Goal: Navigation & Orientation: Locate item on page

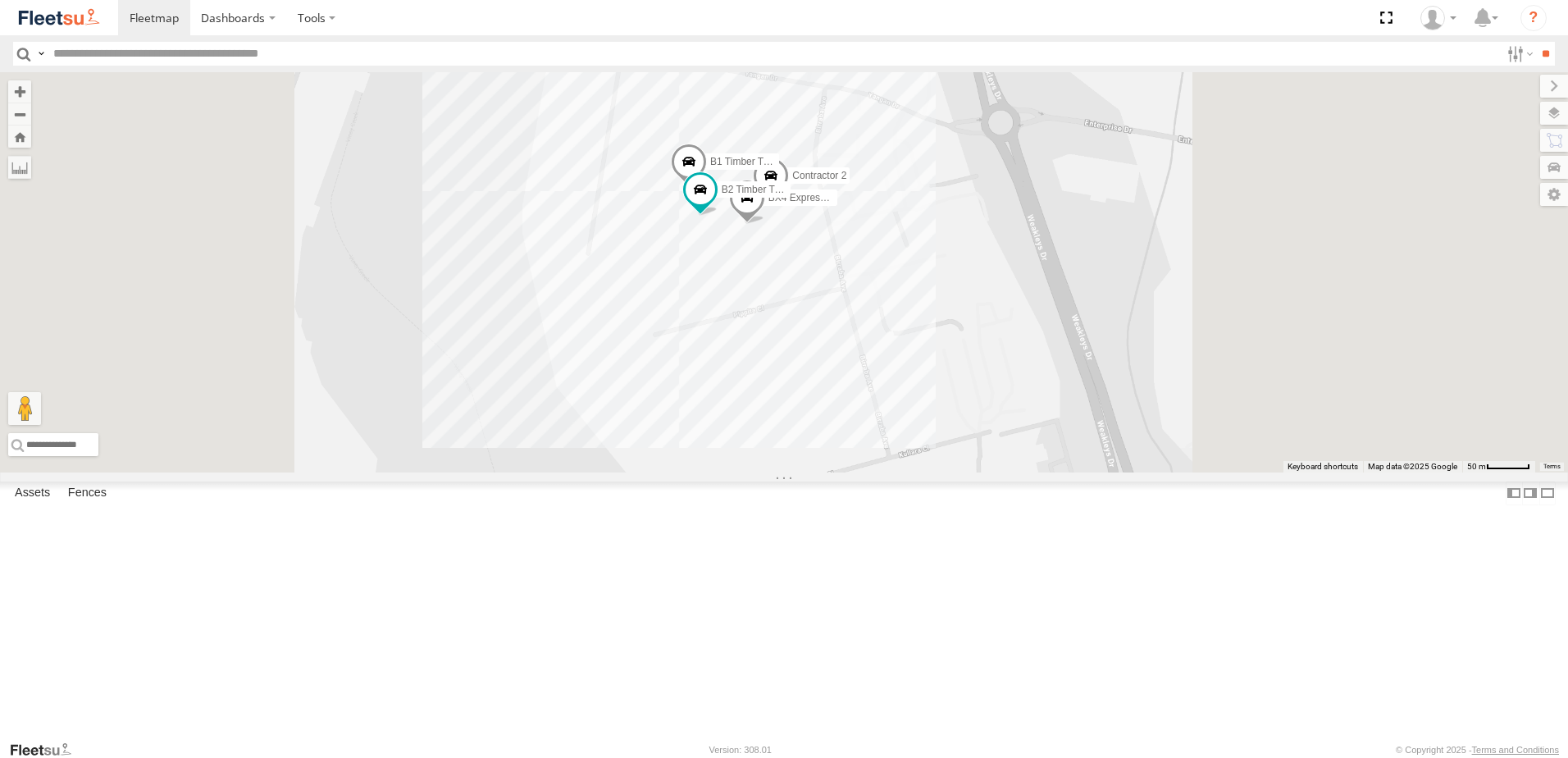
select select "**********"
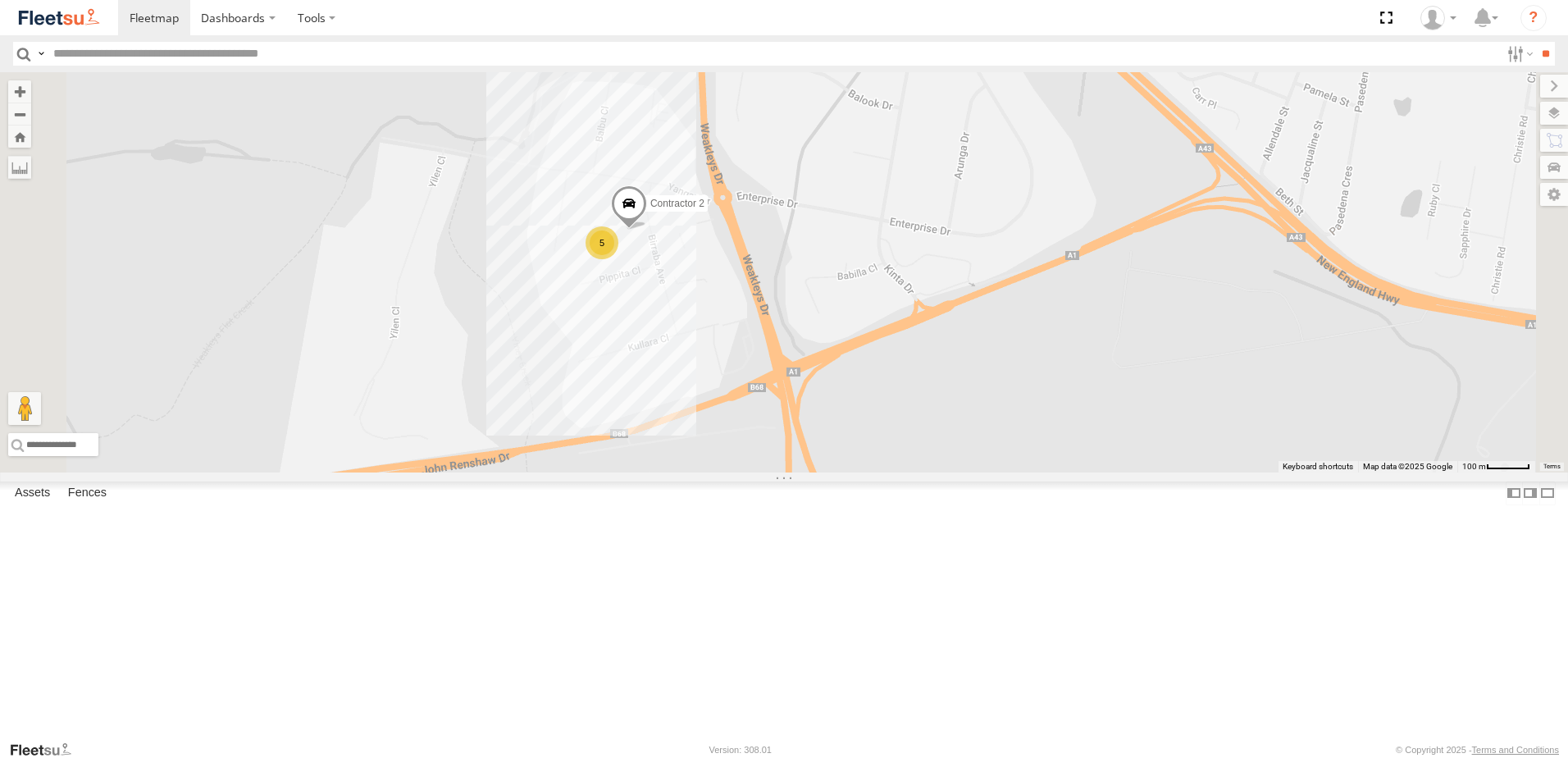
drag, startPoint x: 996, startPoint y: 460, endPoint x: 906, endPoint y: 430, distance: 94.9
click at [895, 446] on div "Contractor 2 5" at bounding box center [784, 272] width 1568 height 400
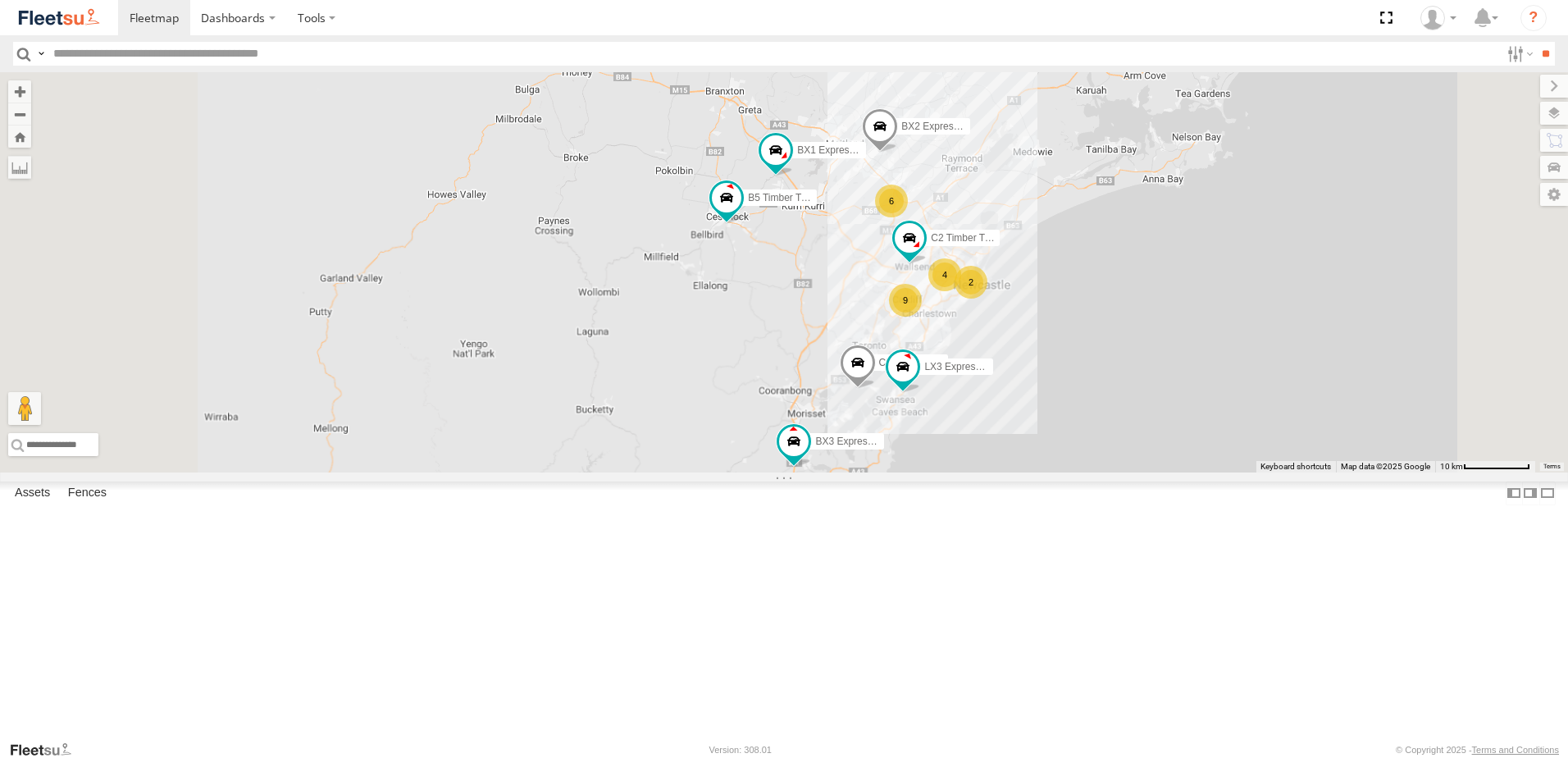
drag, startPoint x: 1148, startPoint y: 631, endPoint x: 1144, endPoint y: 413, distance: 218.0
click at [1144, 413] on div "6 BX1 Express Ute 2 9 CX3 Express Ute 4 B5 Timber Truck BX2 Express Ute LX3 Exp…" at bounding box center [784, 272] width 1568 height 400
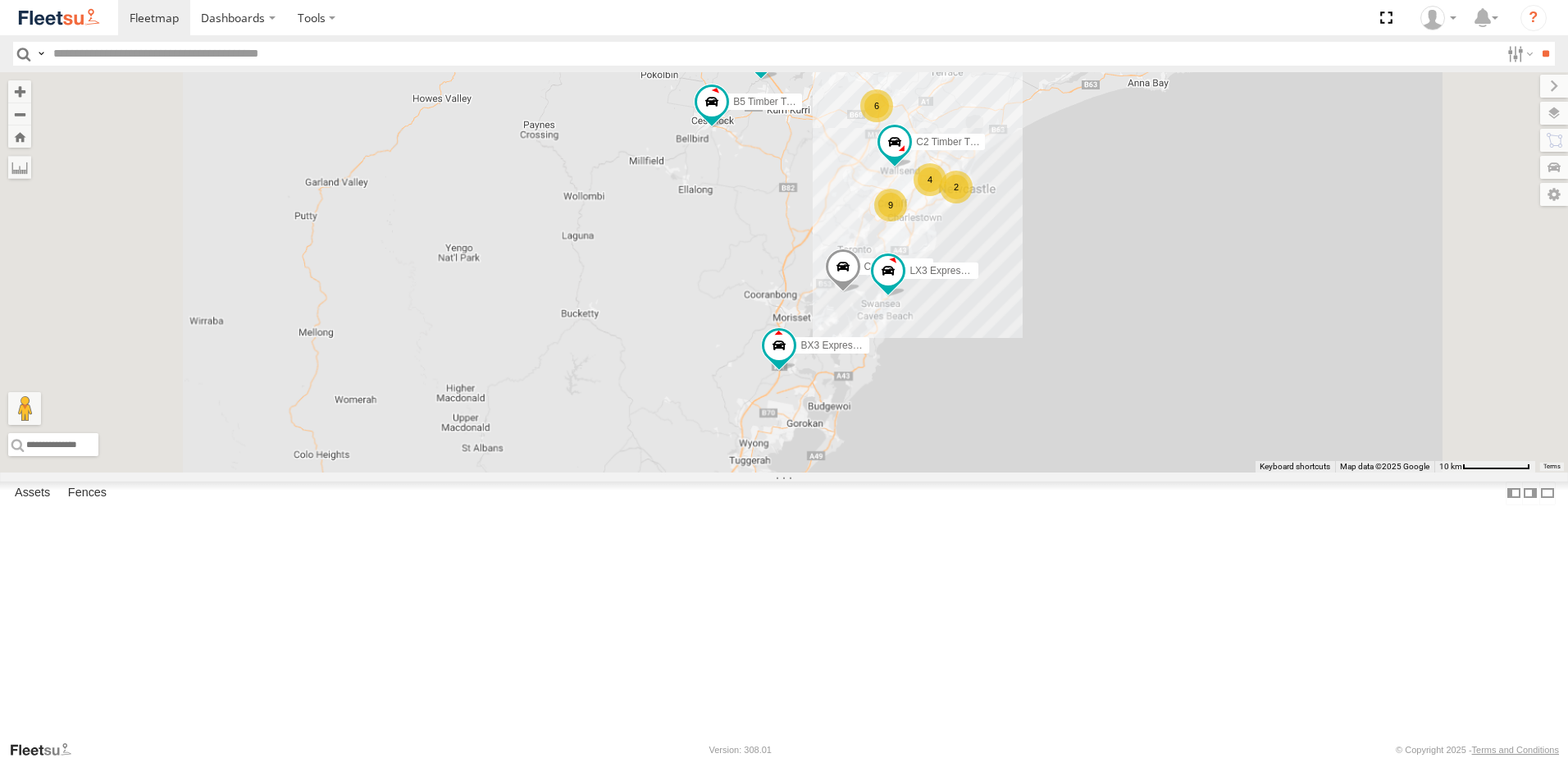
drag, startPoint x: 1079, startPoint y: 491, endPoint x: 1076, endPoint y: 509, distance: 18.2
click at [1076, 473] on div "6 BX1 Express Ute 2 9 CX3 Express Ute 4 B5 Timber Truck BX2 Express Ute LX3 Exp…" at bounding box center [784, 272] width 1568 height 400
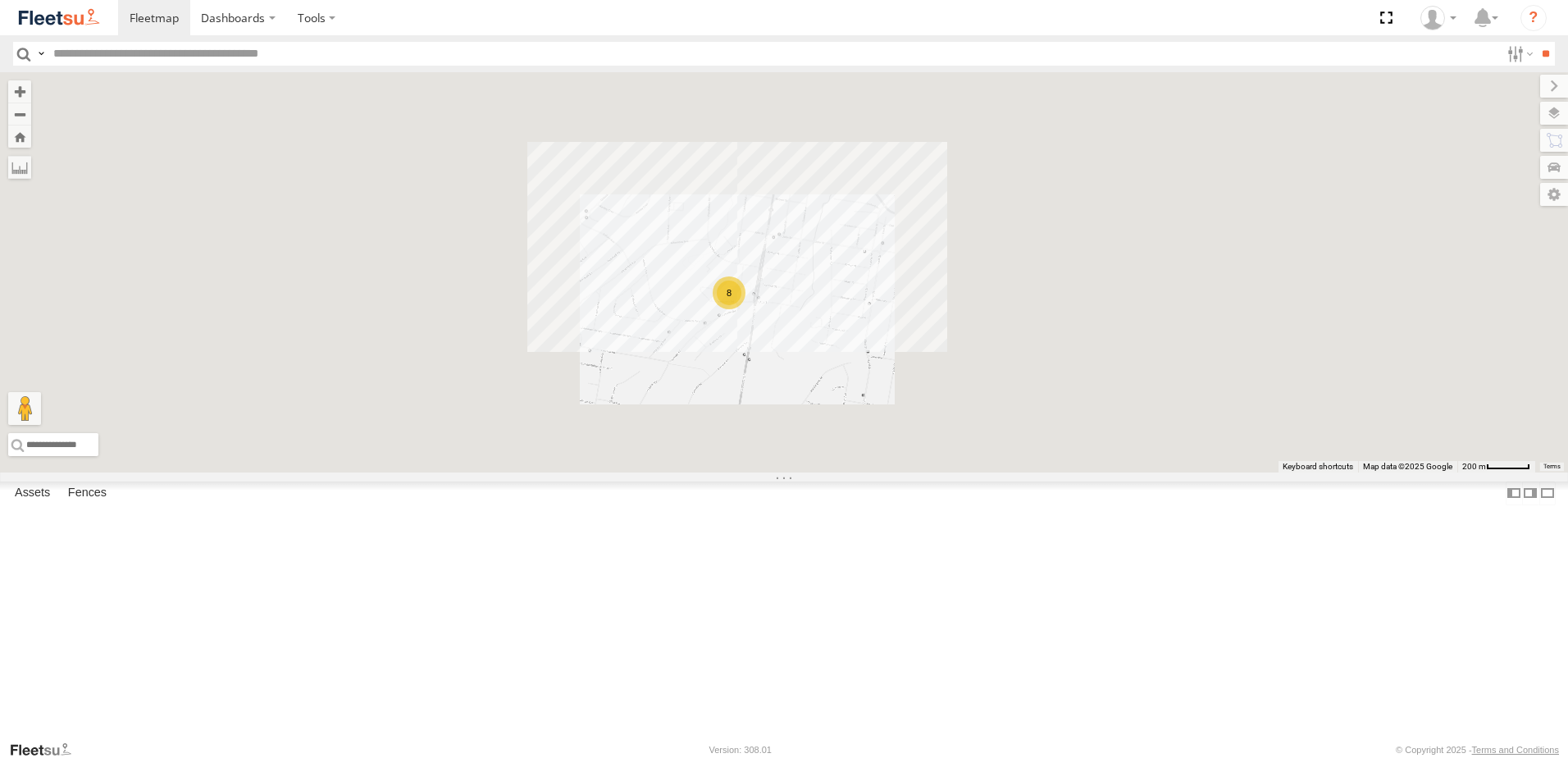
drag, startPoint x: 1060, startPoint y: 293, endPoint x: 1067, endPoint y: 421, distance: 128.2
click at [1067, 420] on div "8" at bounding box center [784, 272] width 1568 height 400
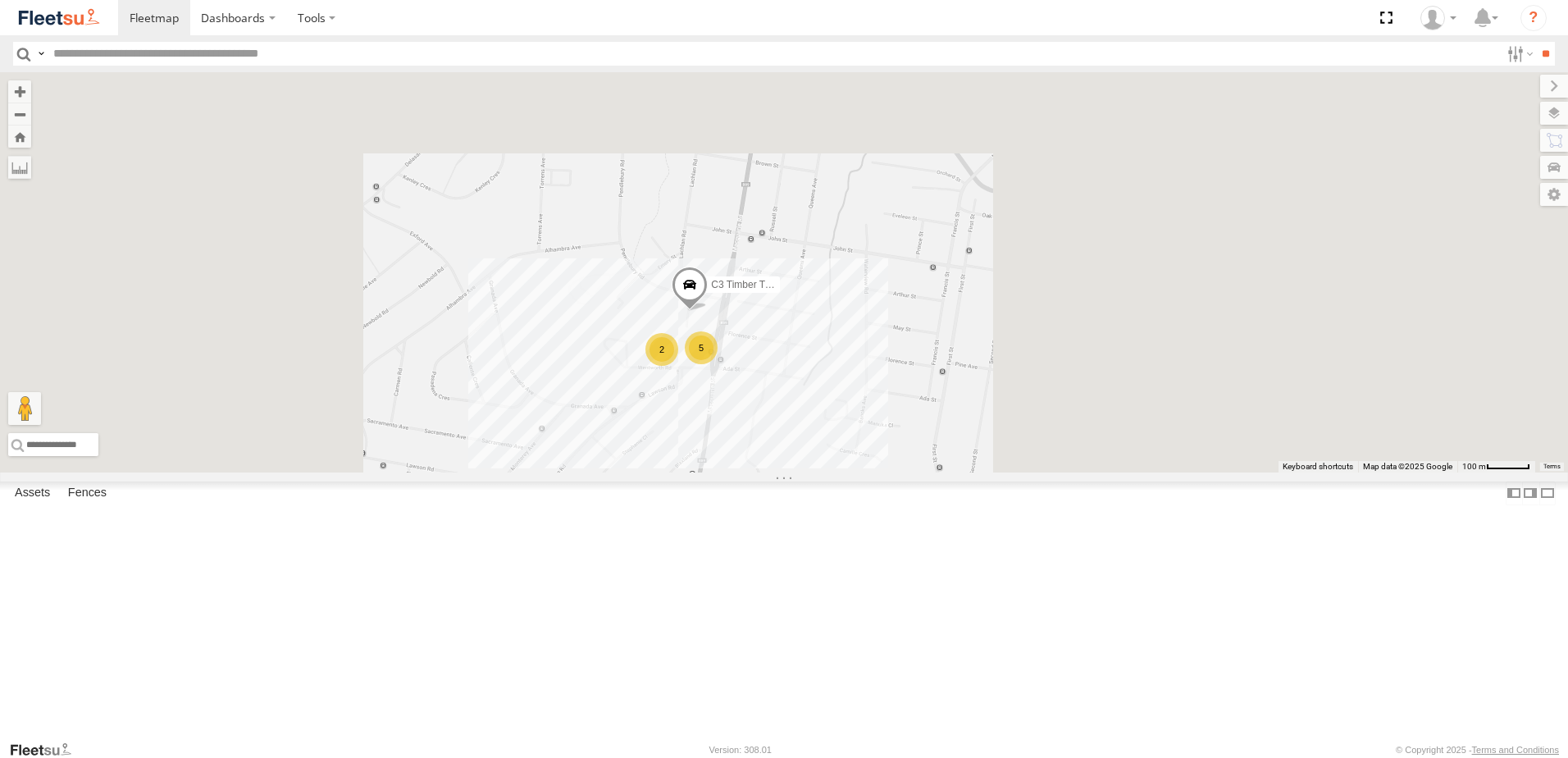
drag, startPoint x: 960, startPoint y: 474, endPoint x: 1000, endPoint y: 507, distance: 51.9
click at [1000, 473] on div "2 C3 Timber Truck 5" at bounding box center [784, 272] width 1568 height 400
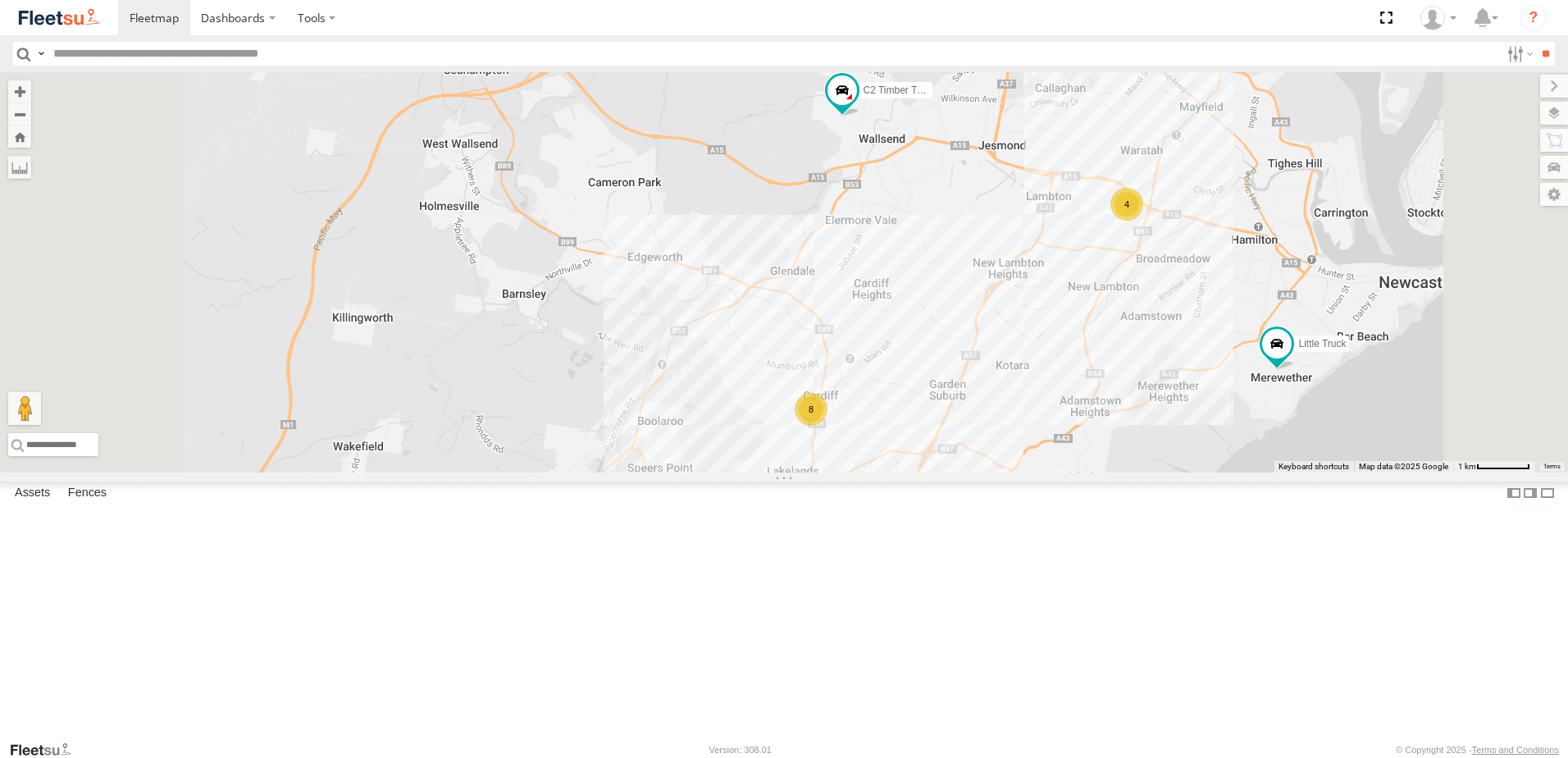
drag, startPoint x: 1117, startPoint y: 320, endPoint x: 1112, endPoint y: 354, distance: 34.4
click at [1112, 354] on div "8 4 C2 Timber Truck Little Truck" at bounding box center [784, 272] width 1568 height 400
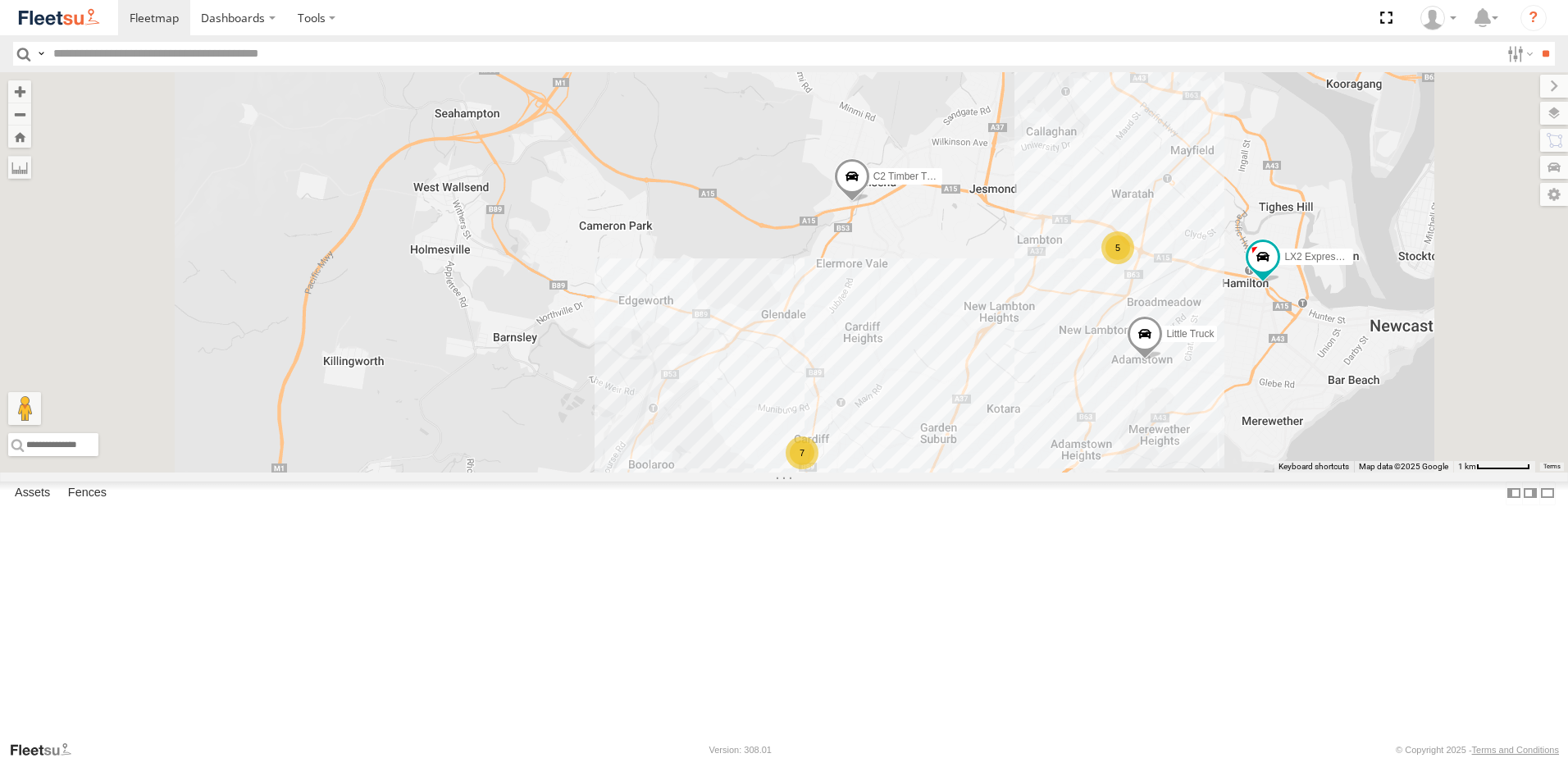
drag, startPoint x: 753, startPoint y: 623, endPoint x: 810, endPoint y: 674, distance: 76.5
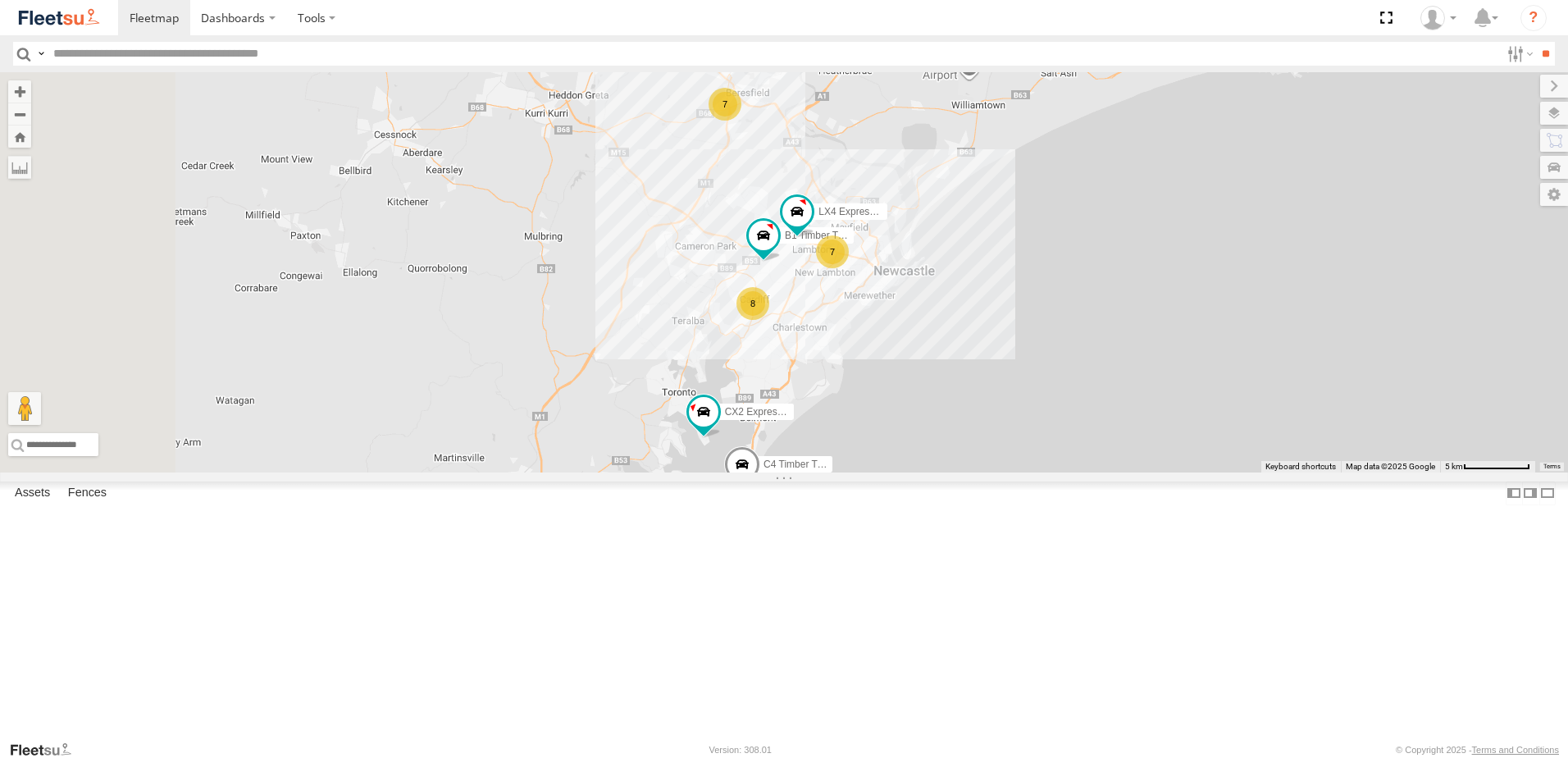
drag, startPoint x: 841, startPoint y: 359, endPoint x: 915, endPoint y: 402, distance: 85.6
click at [915, 402] on div "LX4 Express Ute B1 Timber Truck CX2 Express Ute B4 Timber Truck 7 7 8 B5 Timber…" at bounding box center [784, 272] width 1568 height 400
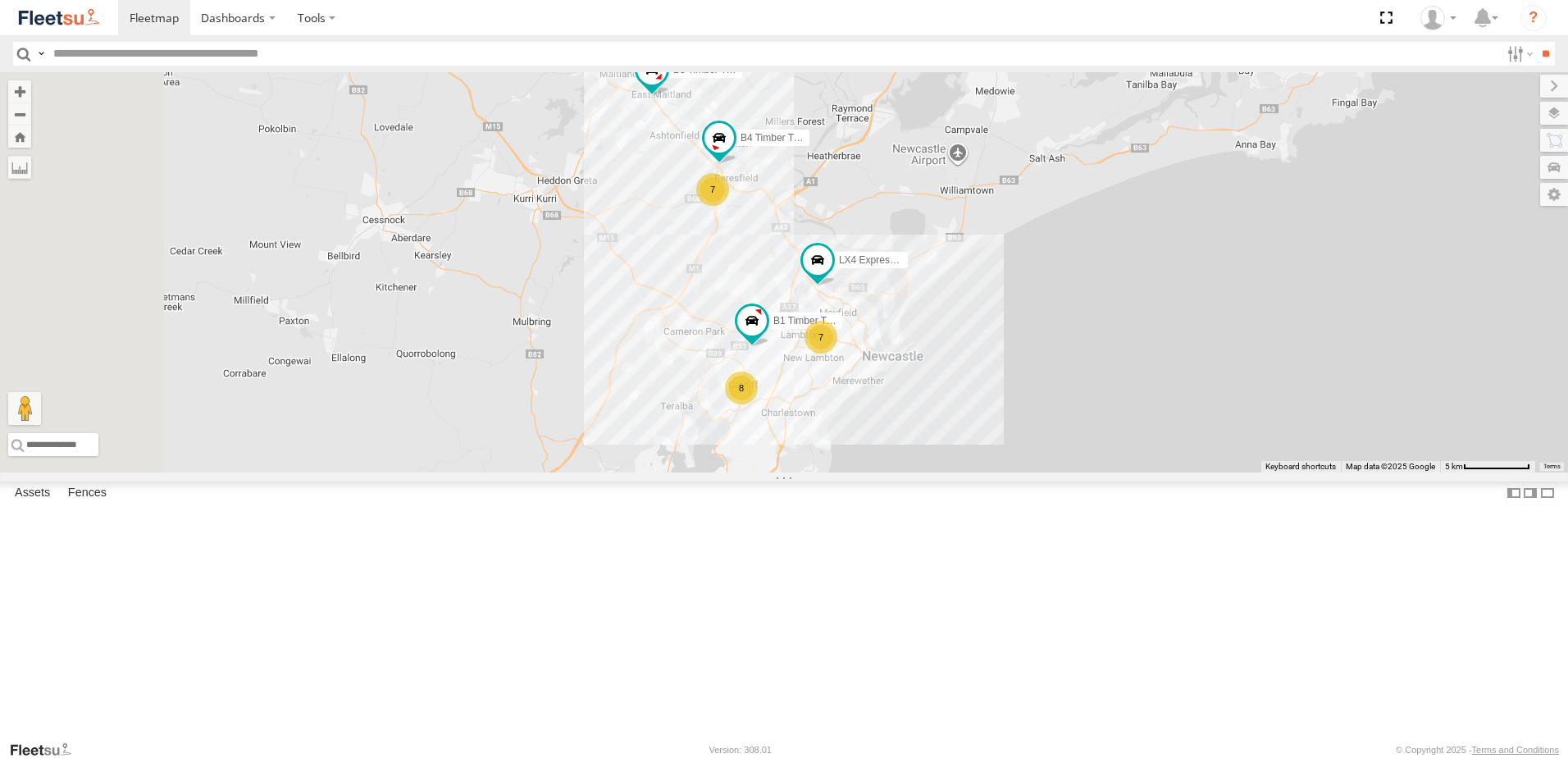
drag, startPoint x: 528, startPoint y: 366, endPoint x: 739, endPoint y: 461, distance: 231.4
click at [715, 467] on div "LX4 Express Ute B5 Timber Truck B4 Timber Truck B1 Timber Truck 7 7 8 CX2 Expre…" at bounding box center [784, 272] width 1568 height 400
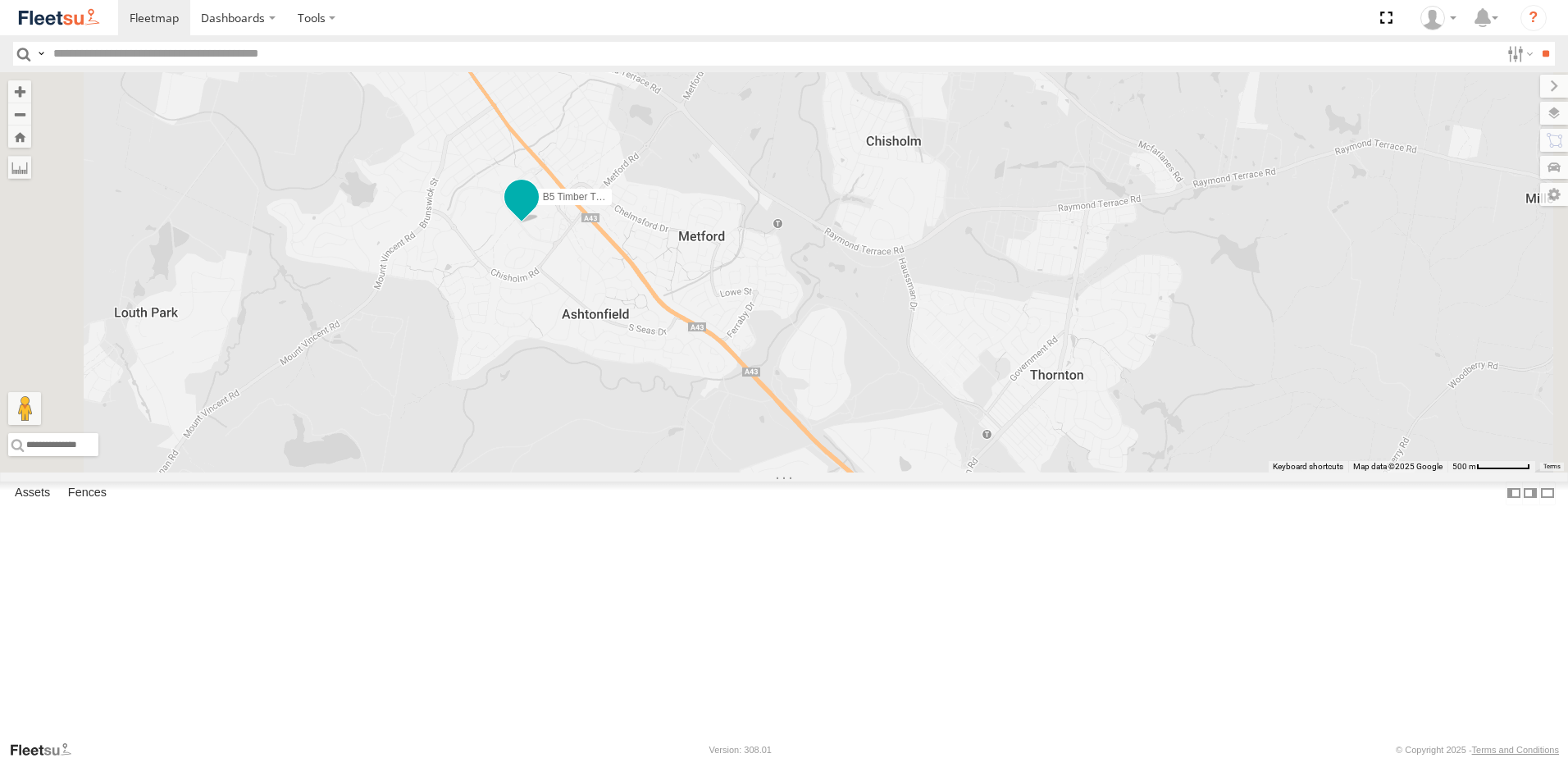
click at [536, 211] on span at bounding box center [521, 196] width 29 height 29
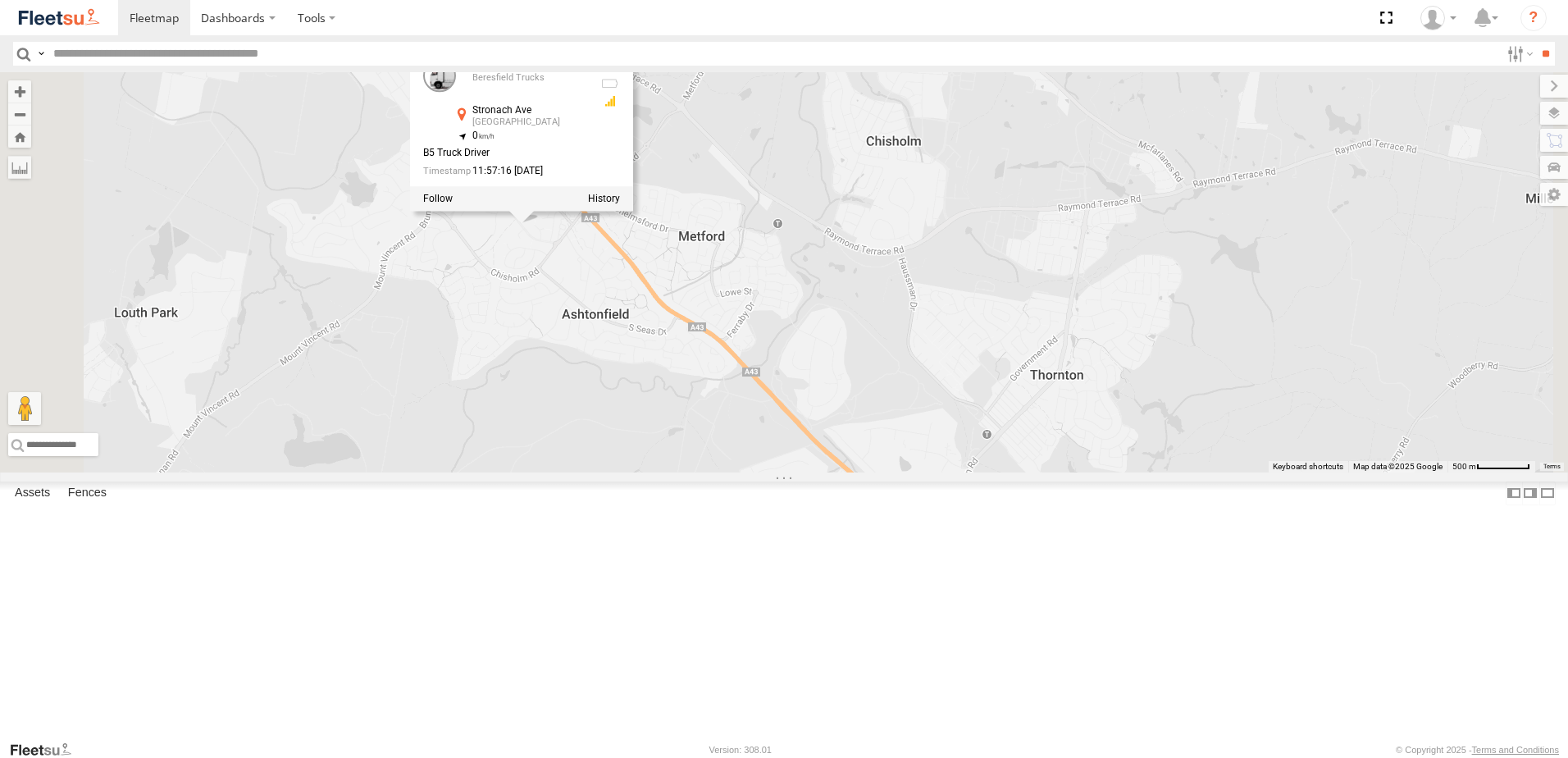
click at [987, 427] on div "LX4 Express Ute B5 Timber Truck B1 Timber Truck C4 Timber Truck B5 Timber Truck…" at bounding box center [784, 272] width 1568 height 400
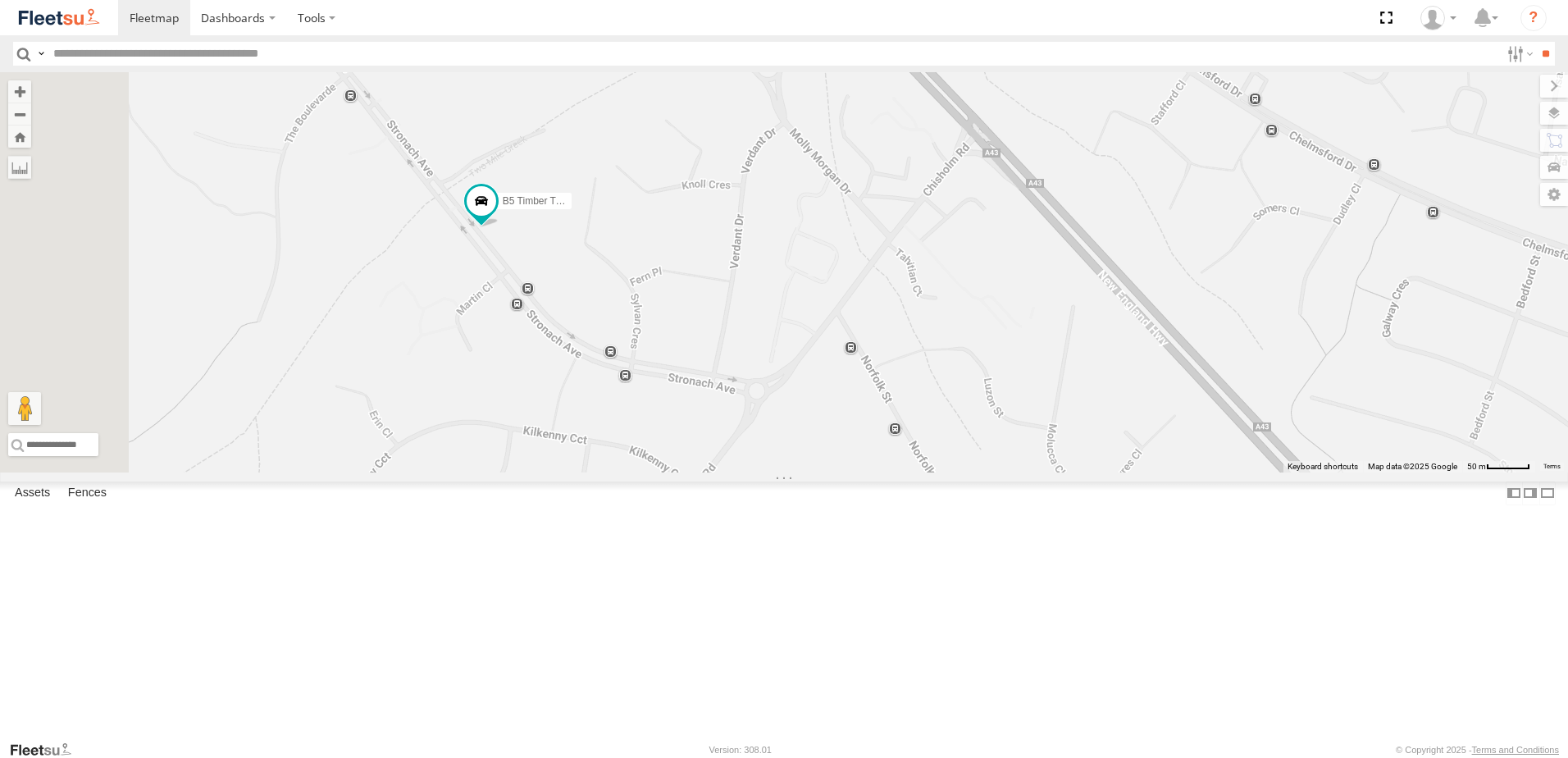
drag, startPoint x: 948, startPoint y: 281, endPoint x: 1034, endPoint y: 454, distance: 193.2
click at [1032, 453] on div "LX4 Express Ute B5 Timber Truck B1 Timber Truck C4 Timber Truck" at bounding box center [784, 272] width 1568 height 400
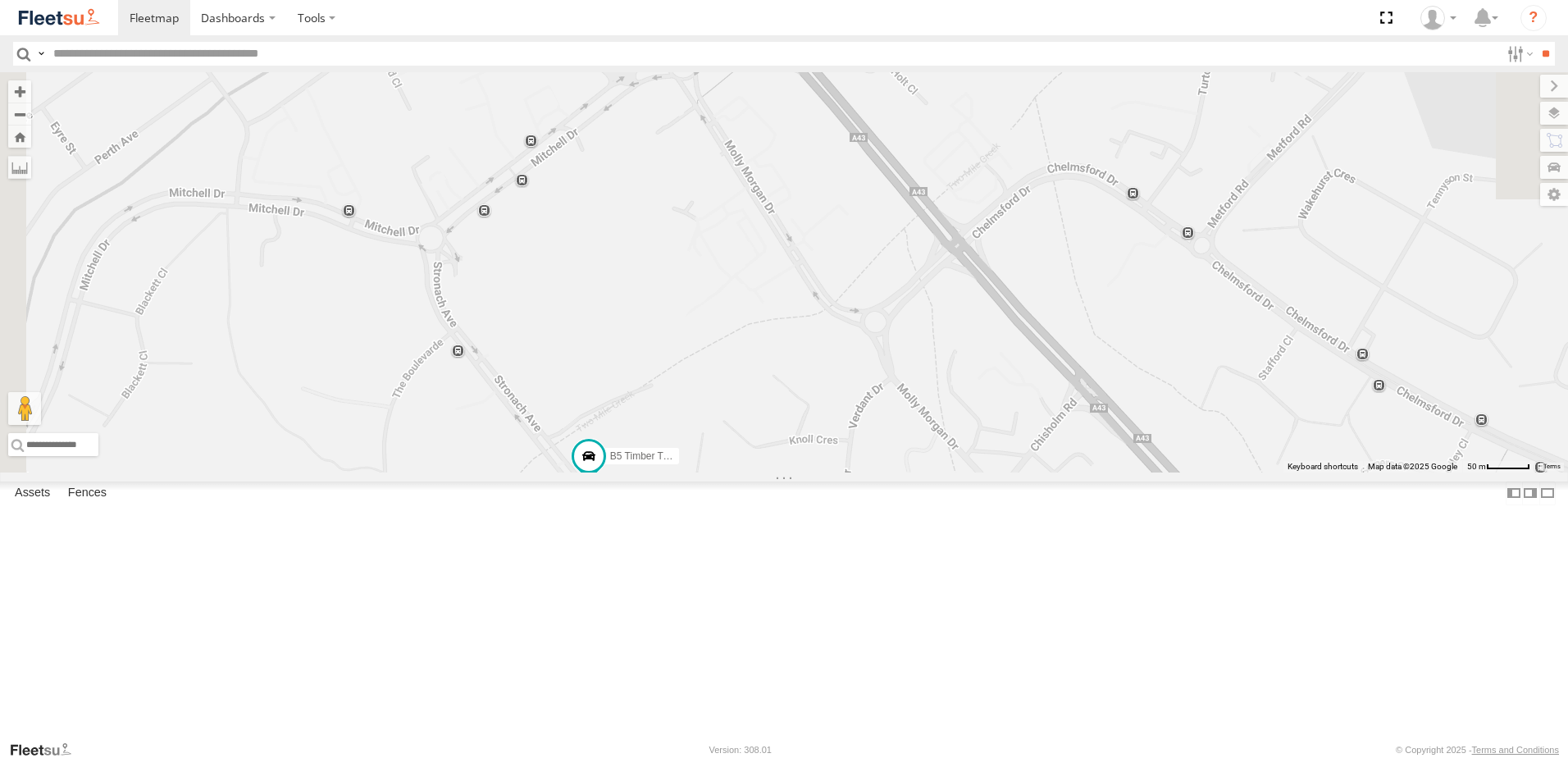
drag, startPoint x: 763, startPoint y: 273, endPoint x: 815, endPoint y: 441, distance: 175.9
click at [815, 441] on div "LX4 Express Ute B5 Timber Truck B1 Timber Truck C4 Timber Truck" at bounding box center [784, 272] width 1568 height 400
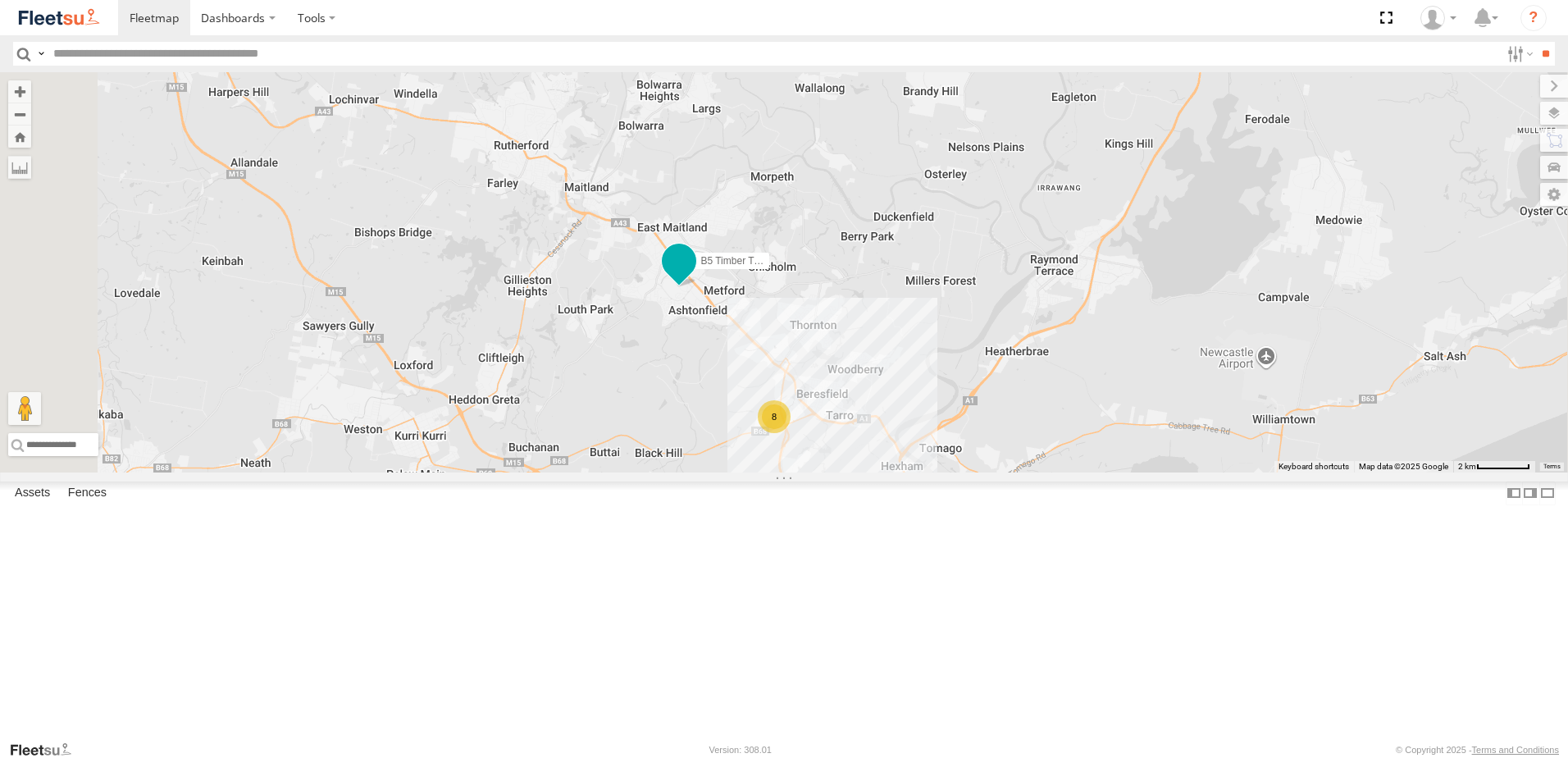
click at [694, 276] on span at bounding box center [678, 260] width 29 height 29
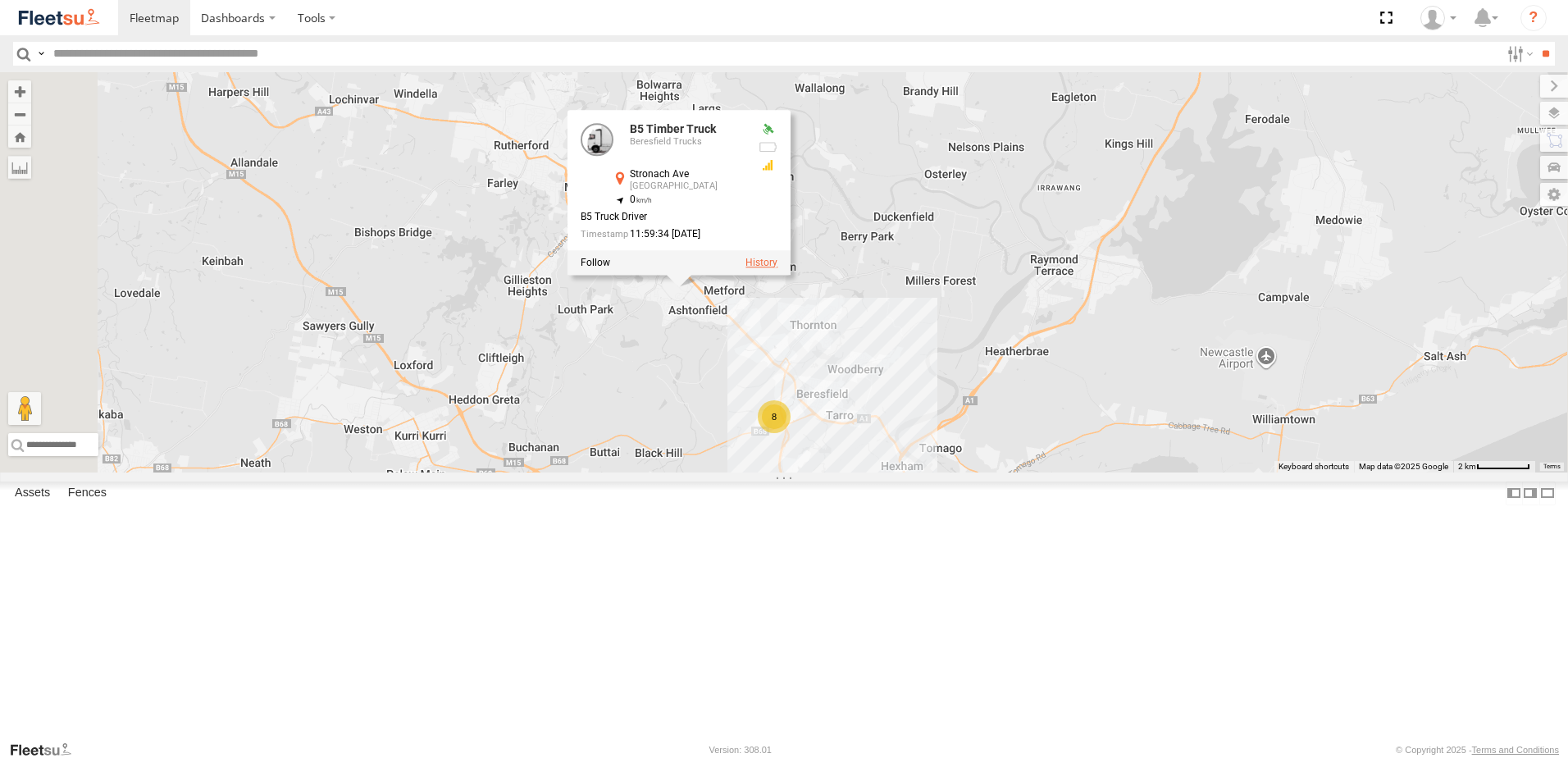
click at [777, 268] on label at bounding box center [761, 262] width 32 height 12
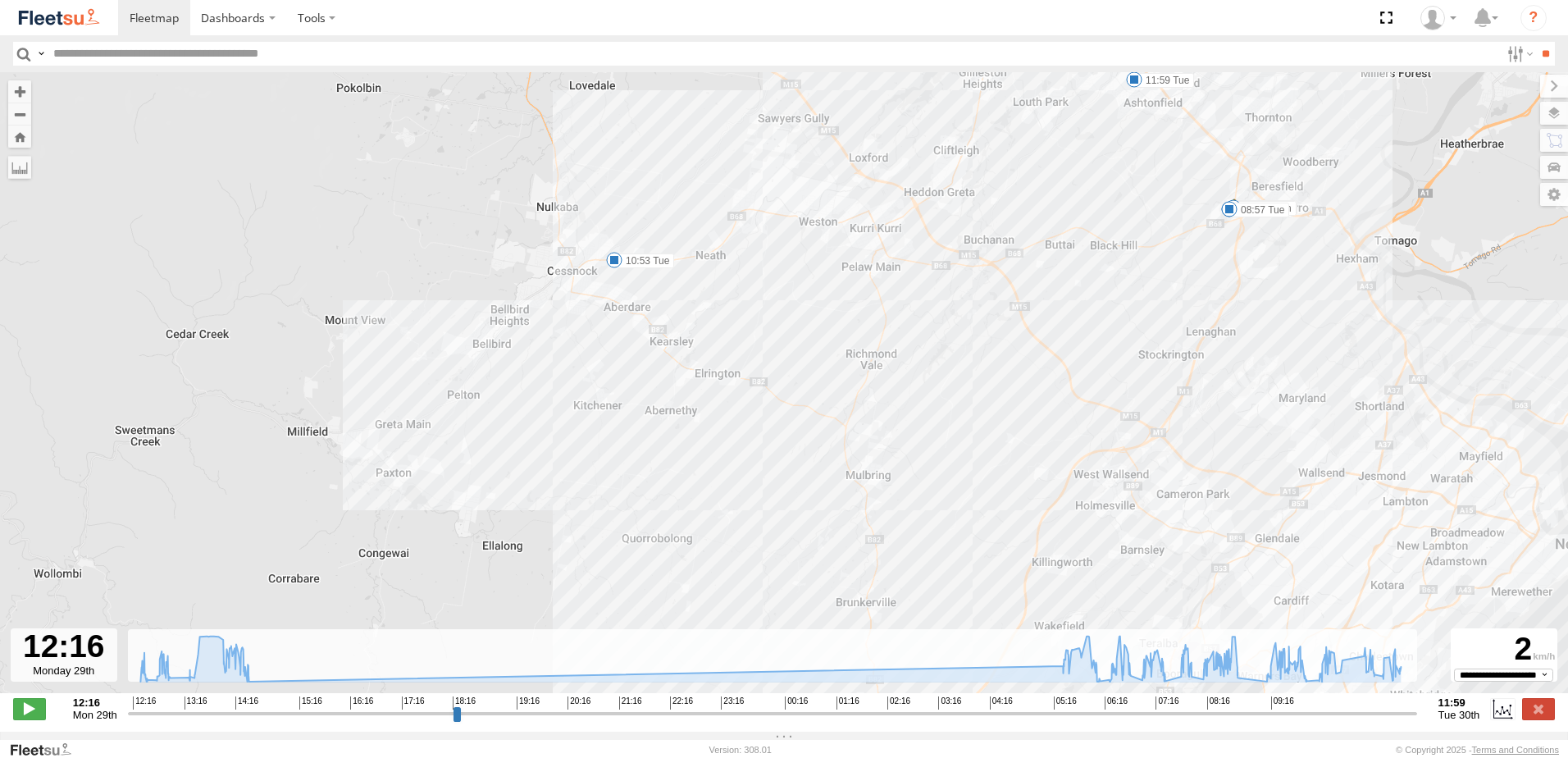
drag, startPoint x: 815, startPoint y: 284, endPoint x: 814, endPoint y: 376, distance: 92.0
click at [814, 376] on div "B5 Timber Truck 12:54 Mon 13:12 Mon 13:12 Mon 13:16 Mon 14:23 Mon 05:49 Tue 08:…" at bounding box center [784, 391] width 1568 height 638
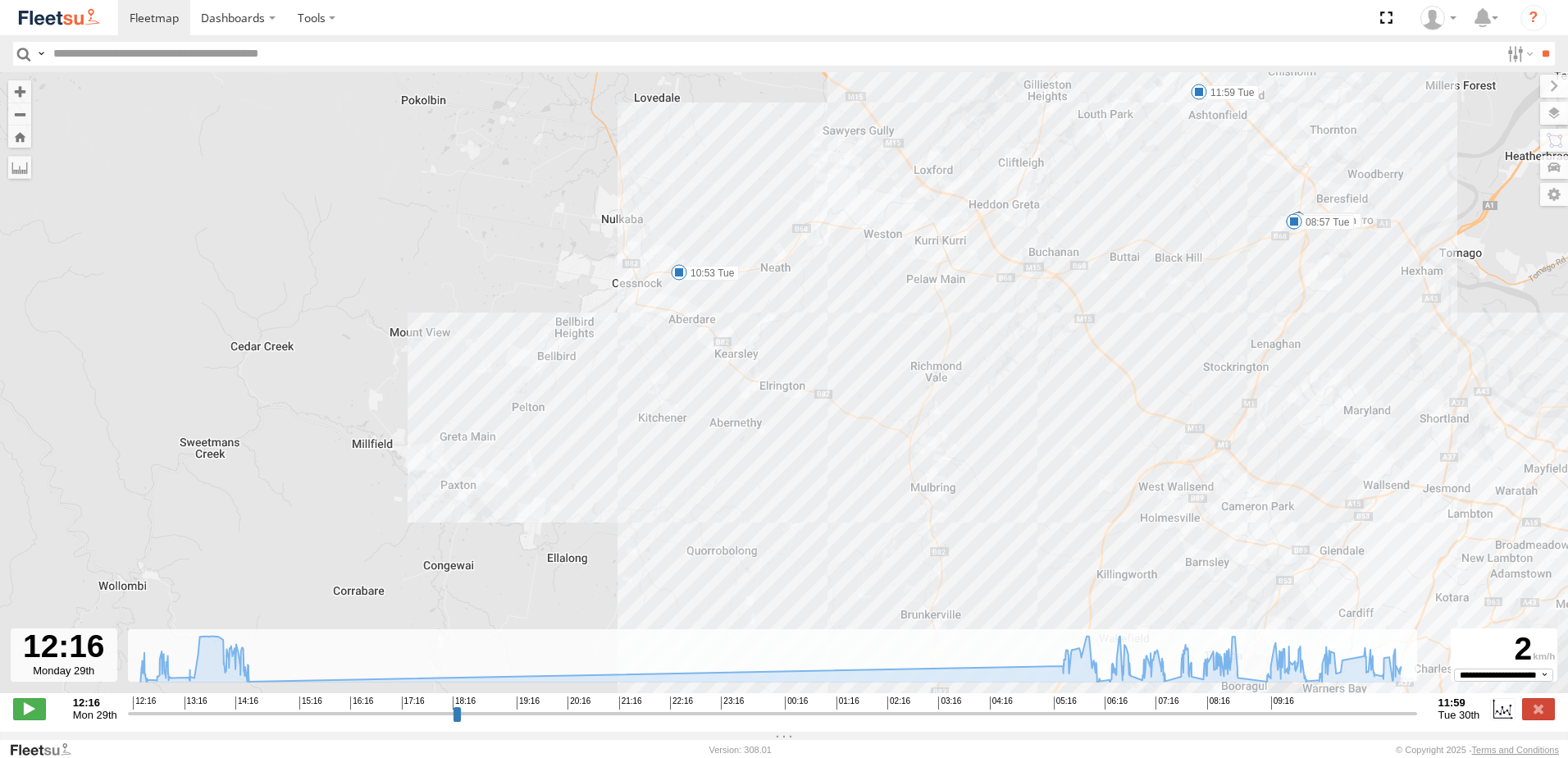
drag, startPoint x: 896, startPoint y: 309, endPoint x: 856, endPoint y: 347, distance: 55.2
click at [856, 347] on div "B5 Timber Truck 12:54 Mon 13:12 Mon 13:12 Mon 13:16 Mon 14:23 Mon 05:49 Tue 08:…" at bounding box center [784, 391] width 1568 height 638
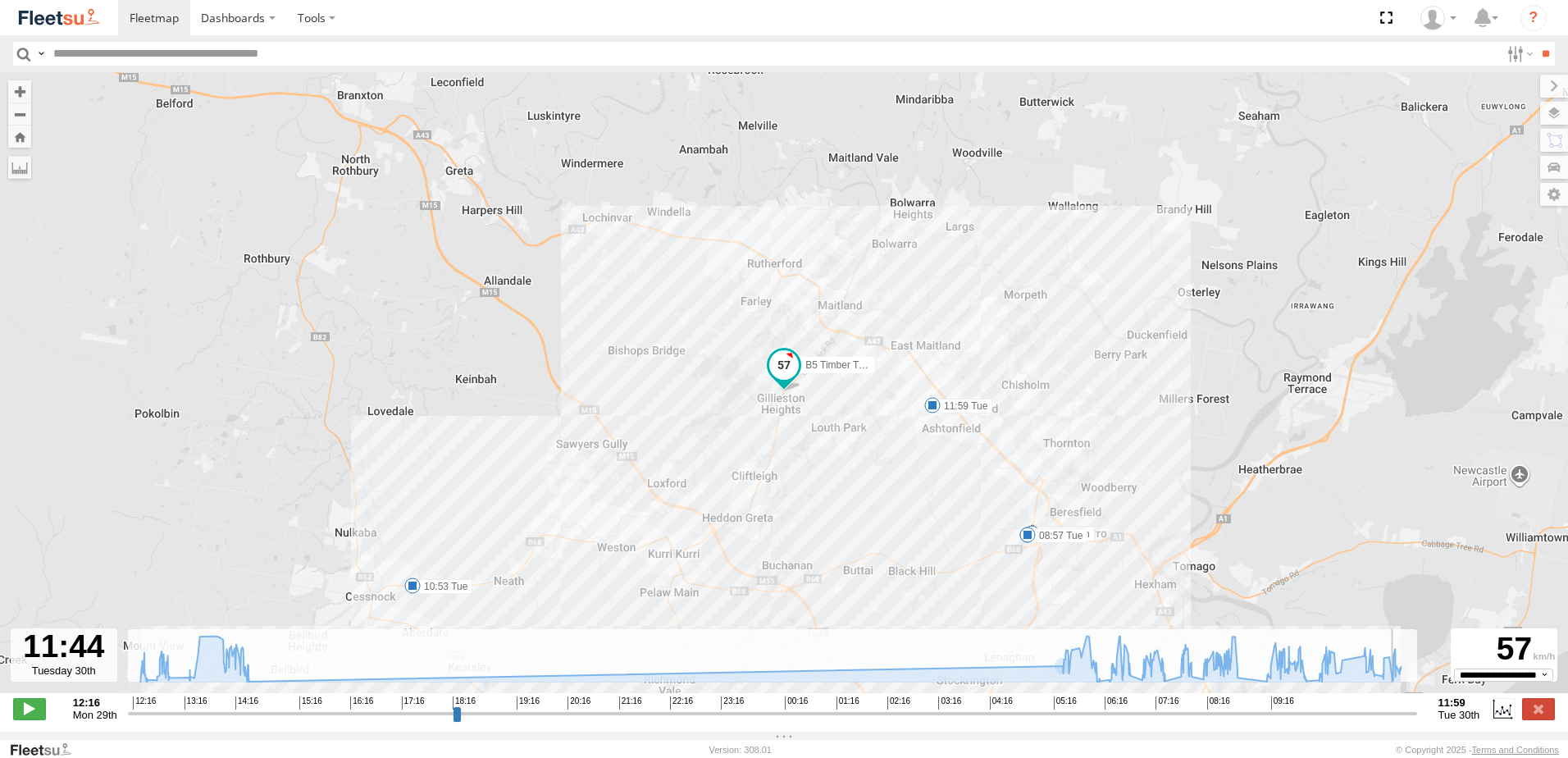
drag, startPoint x: 132, startPoint y: 727, endPoint x: 1398, endPoint y: 710, distance: 1266.1
type input "**********"
click at [1398, 710] on input "range" at bounding box center [773, 713] width 1289 height 16
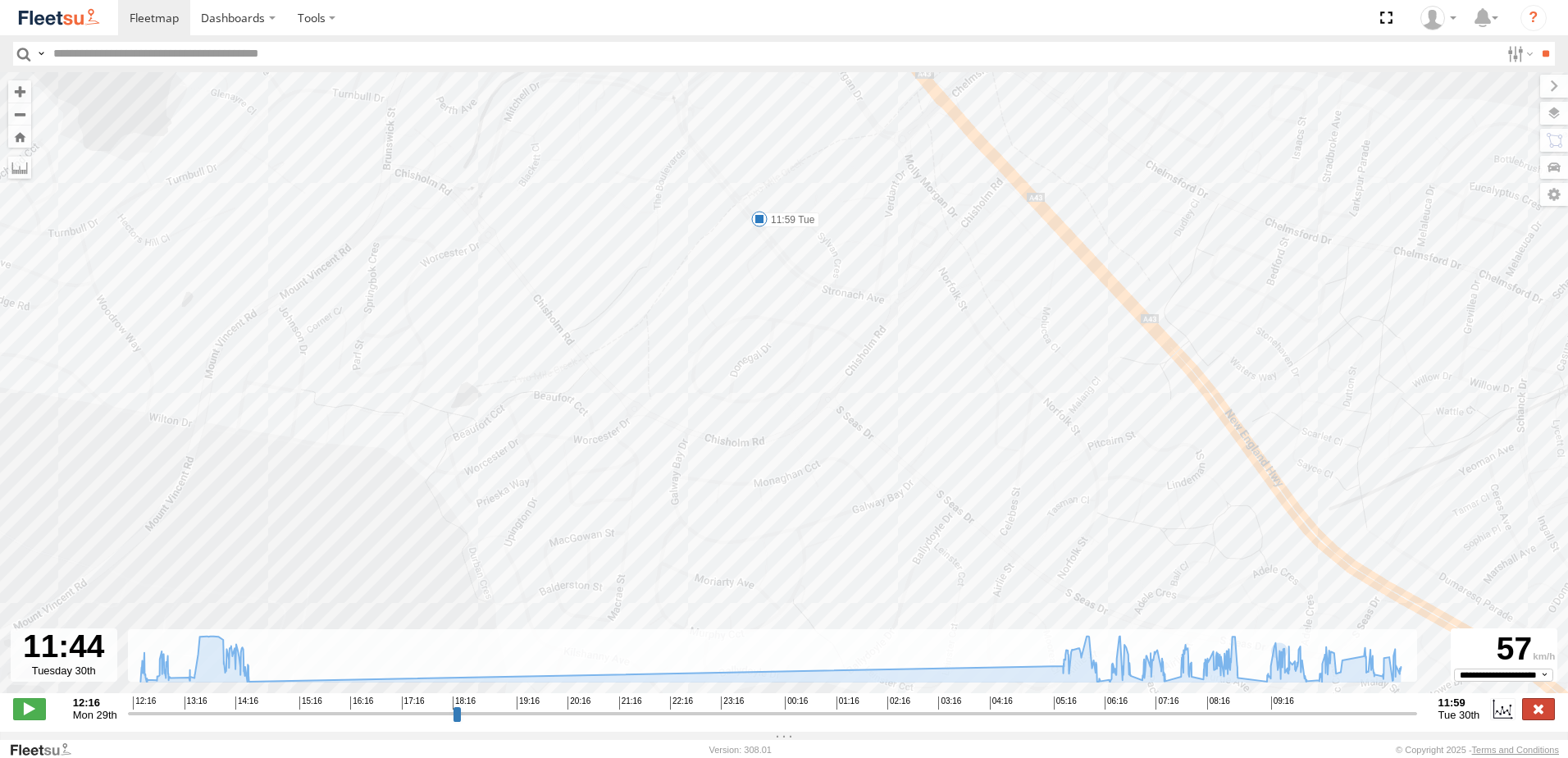
click at [1530, 718] on label at bounding box center [1538, 709] width 33 height 21
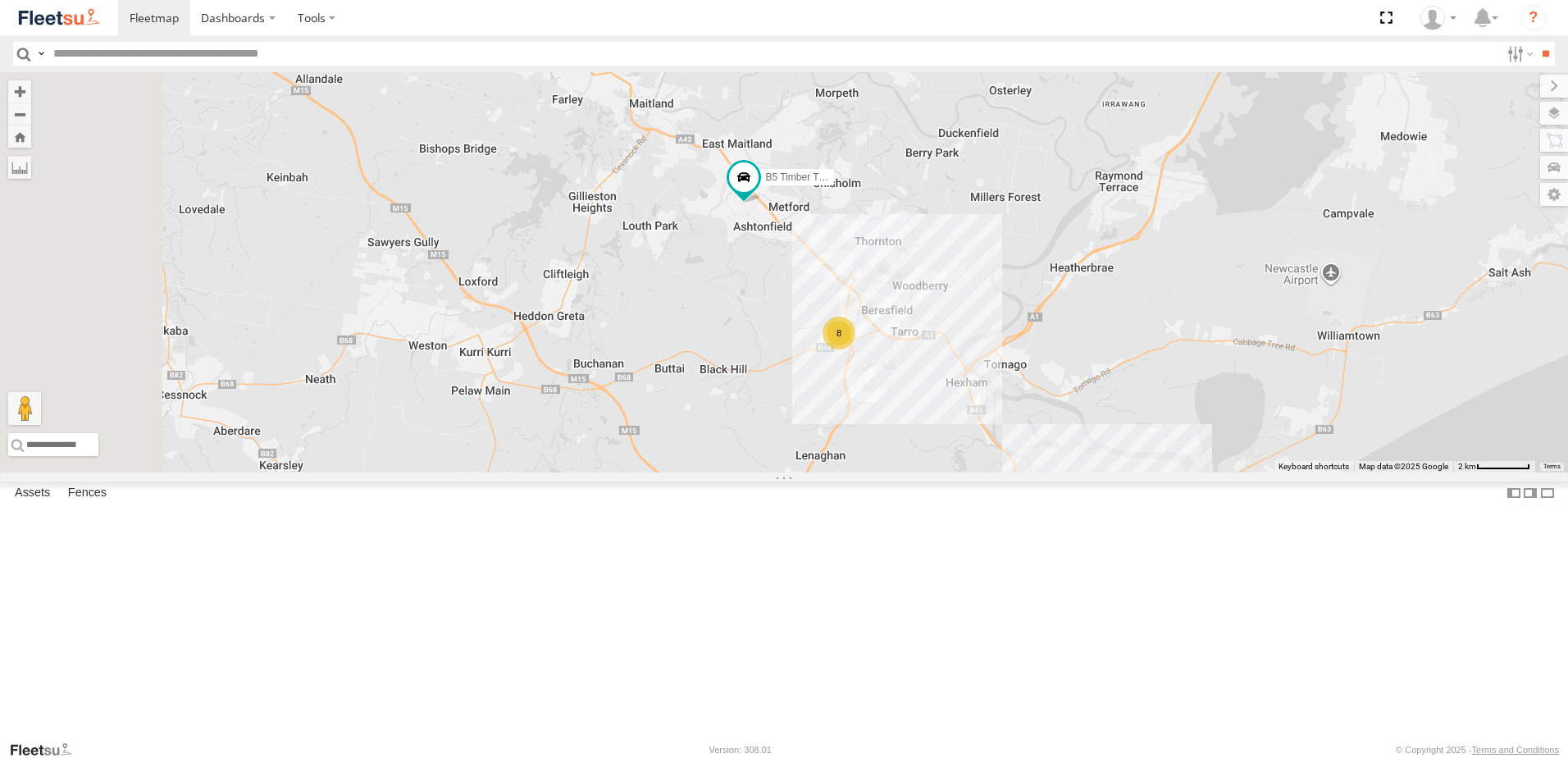
drag, startPoint x: 753, startPoint y: 495, endPoint x: 820, endPoint y: 408, distance: 109.8
click at [820, 408] on div "B5 Timber Truck 8" at bounding box center [784, 272] width 1568 height 400
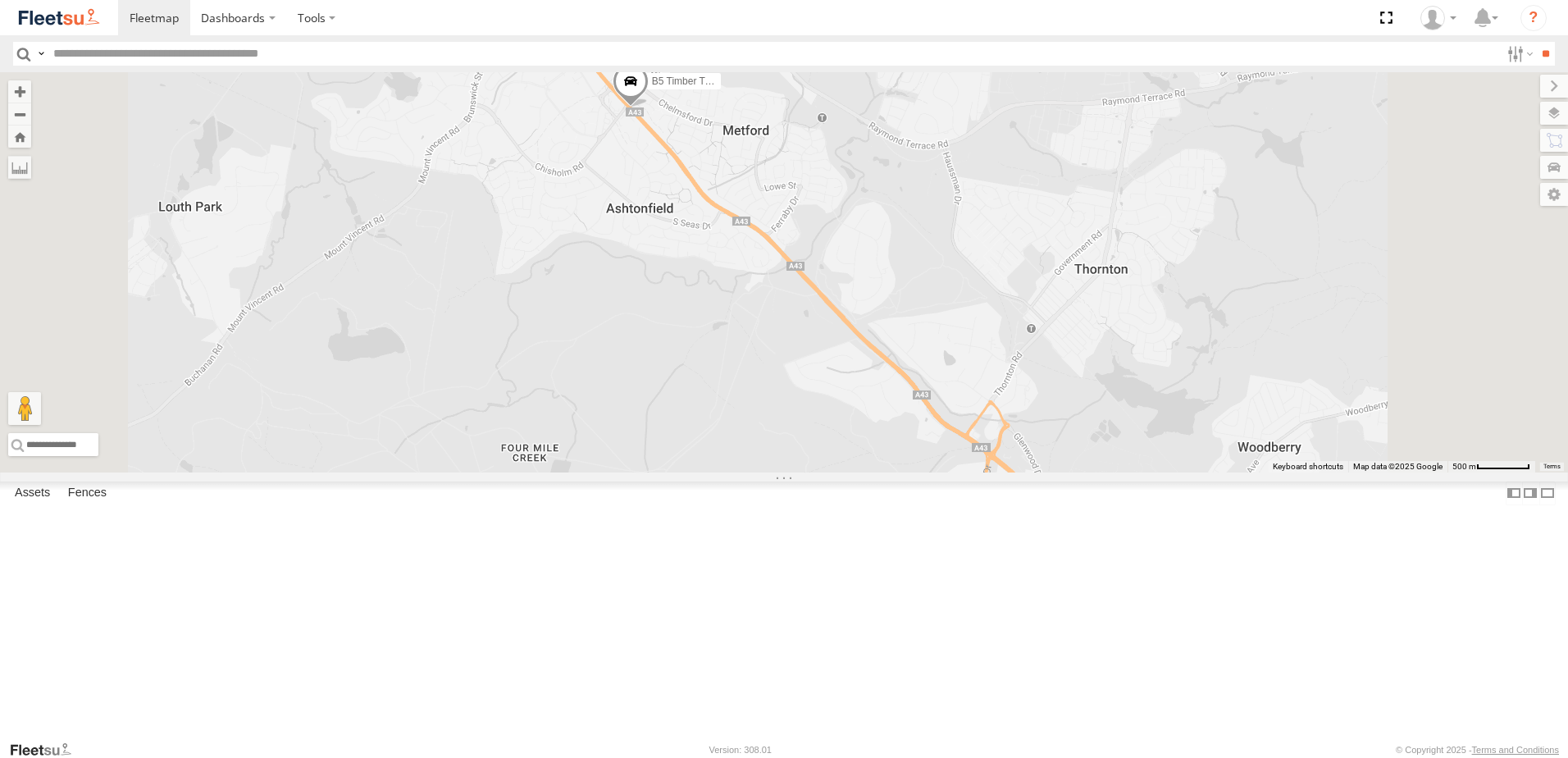
click at [649, 107] on span at bounding box center [630, 85] width 36 height 44
click at [1077, 292] on div "B5 Timber Truck B5 Timber Truck Beresfield Trucks [GEOGRAPHIC_DATA][PERSON_NAME…" at bounding box center [784, 272] width 1568 height 400
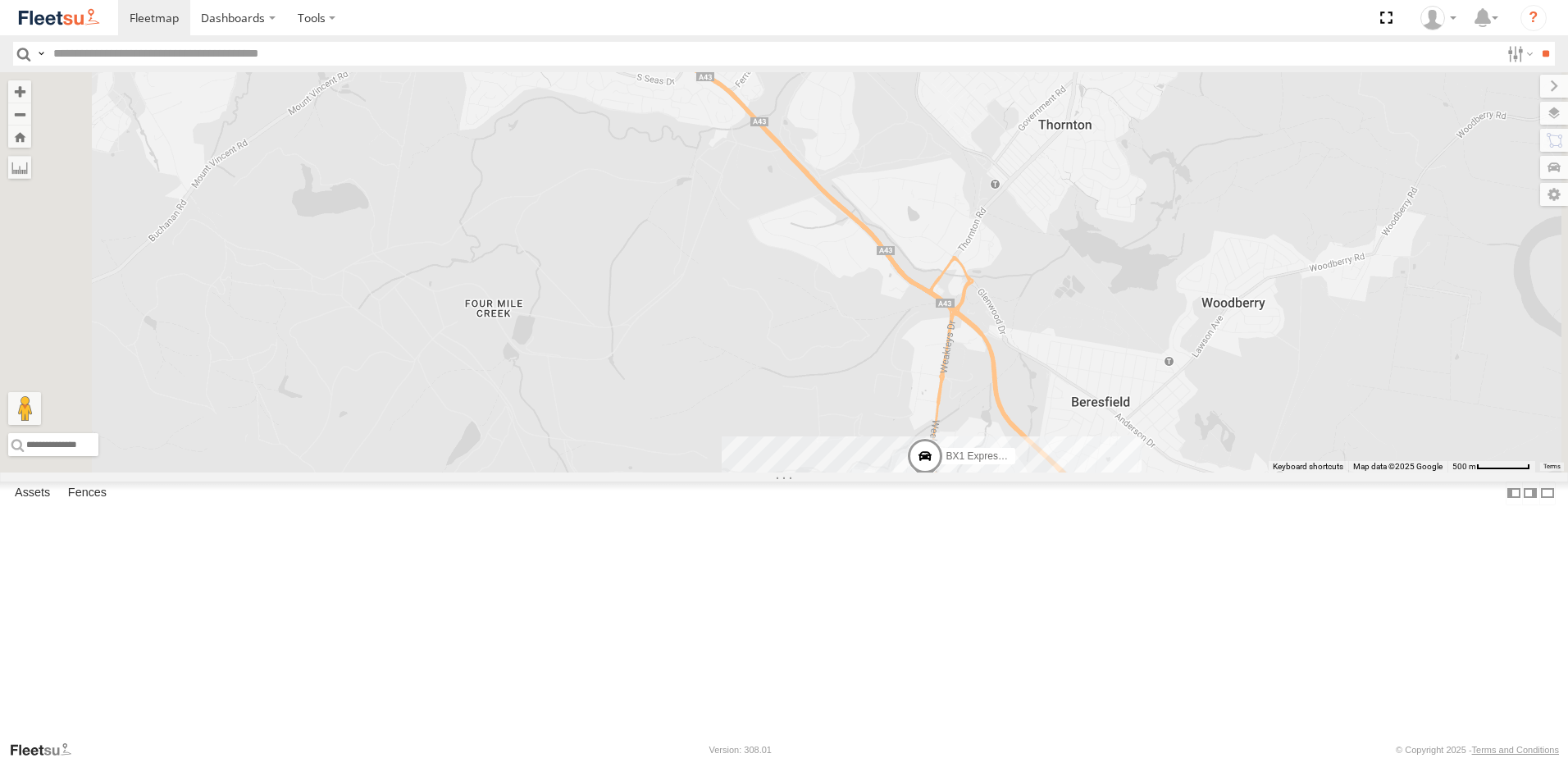
drag, startPoint x: 1075, startPoint y: 230, endPoint x: 1063, endPoint y: 158, distance: 73.0
click at [1062, 155] on div "B5 Timber Truck BX1 Express Ute" at bounding box center [784, 272] width 1568 height 400
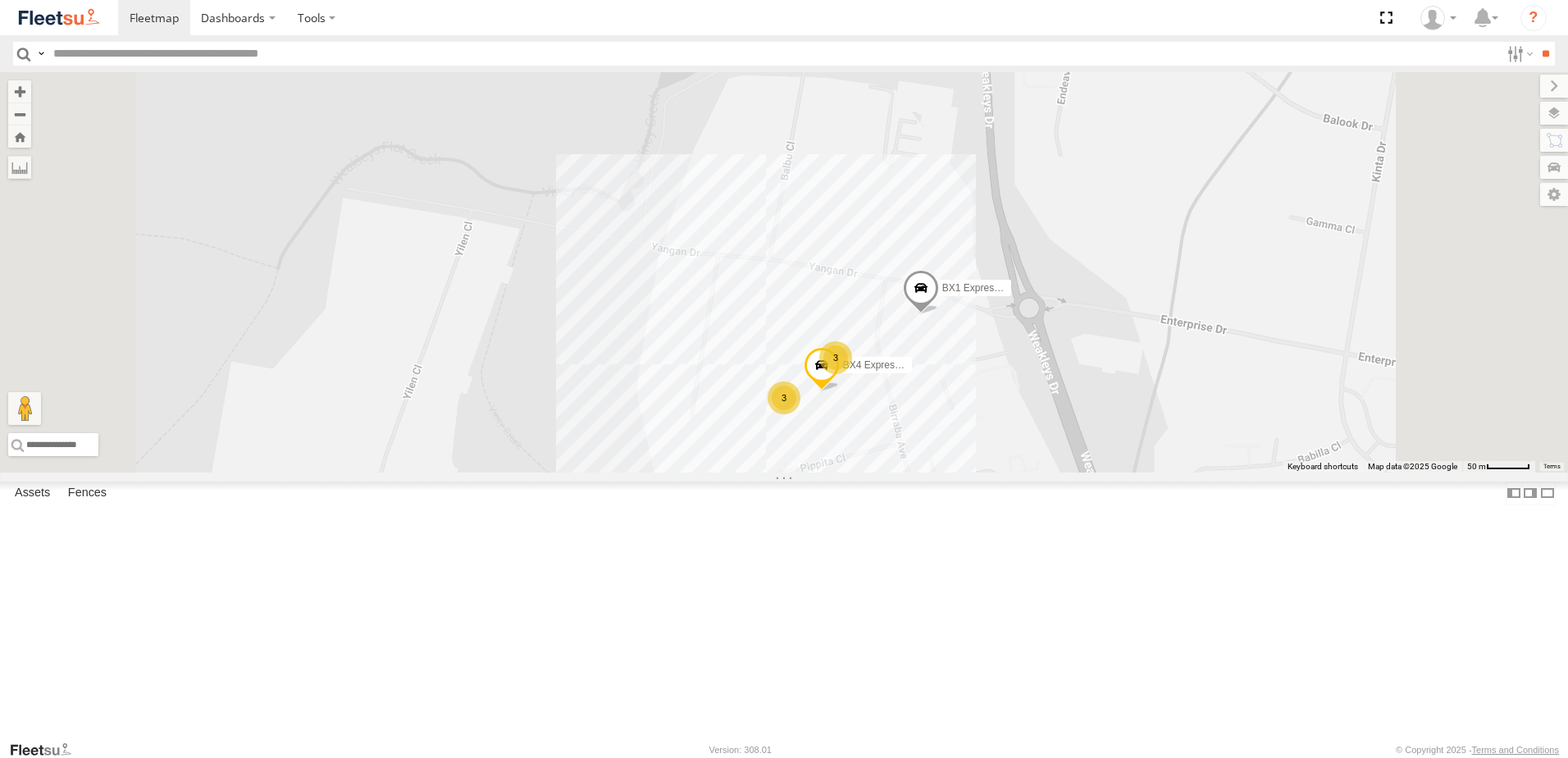
drag, startPoint x: 1188, startPoint y: 685, endPoint x: 1172, endPoint y: 460, distance: 225.6
click at [1172, 460] on div "B5 Timber Truck BX1 Express Ute 3 3 BX4 Express Ute" at bounding box center [784, 272] width 1568 height 400
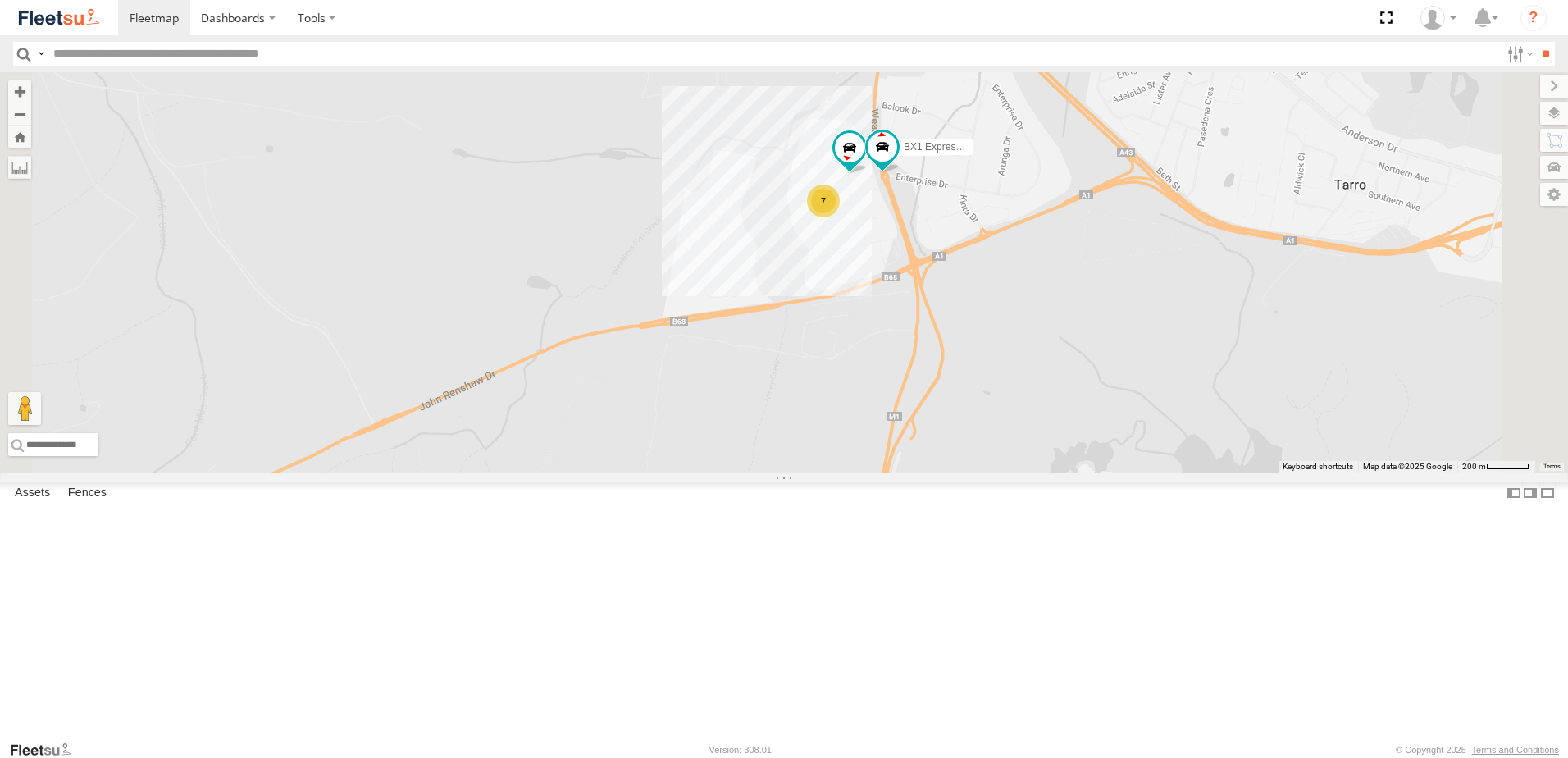
drag, startPoint x: 1265, startPoint y: 535, endPoint x: 1193, endPoint y: 383, distance: 168.2
click at [1193, 383] on div "7 BX1 Express Ute B5 Timber Truck" at bounding box center [784, 272] width 1568 height 400
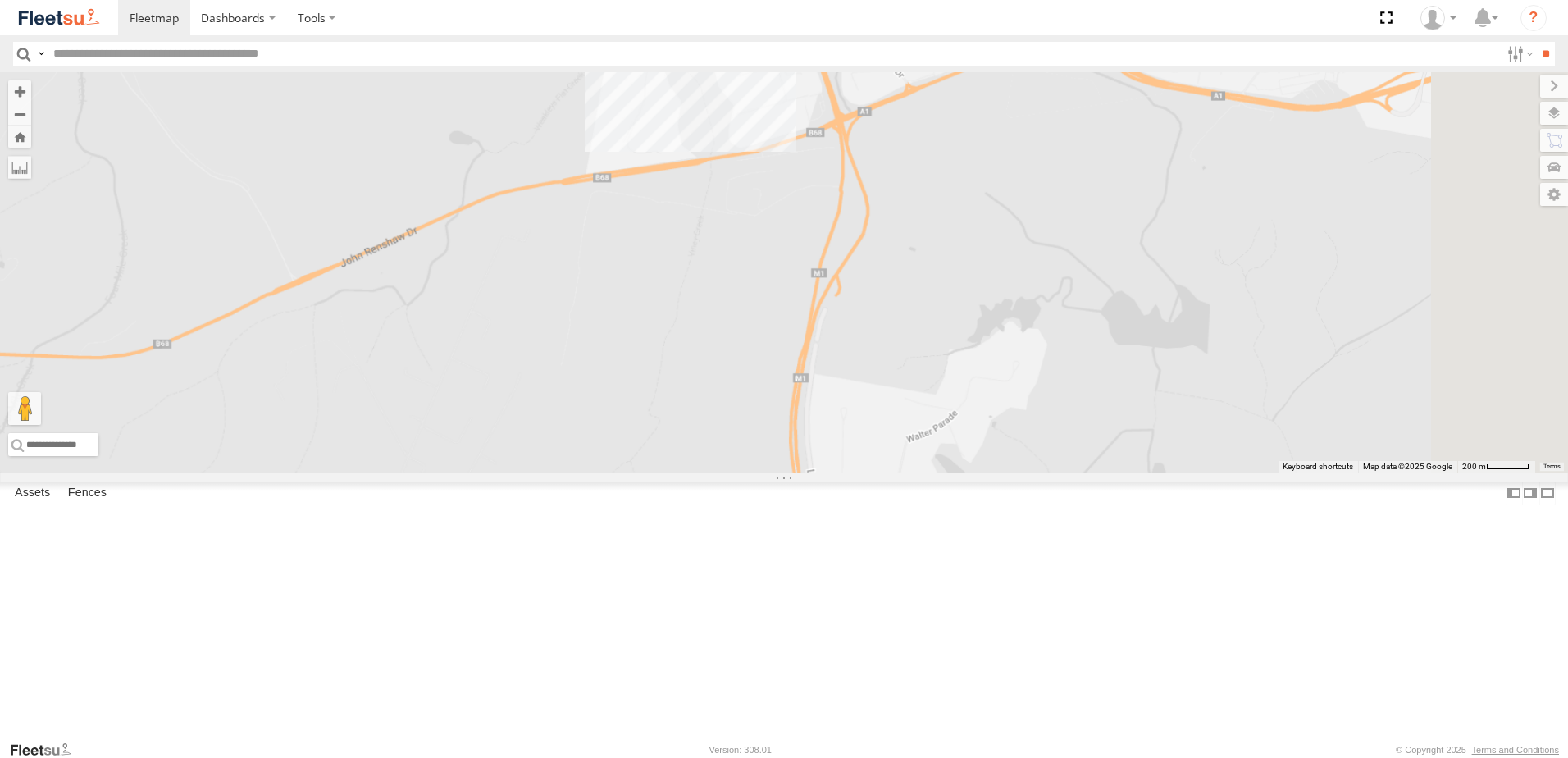
drag, startPoint x: 1229, startPoint y: 496, endPoint x: 1070, endPoint y: 257, distance: 287.1
click at [1073, 259] on div "BX1 Express Ute B5 Timber Truck BX4 Express Ute" at bounding box center [784, 272] width 1568 height 400
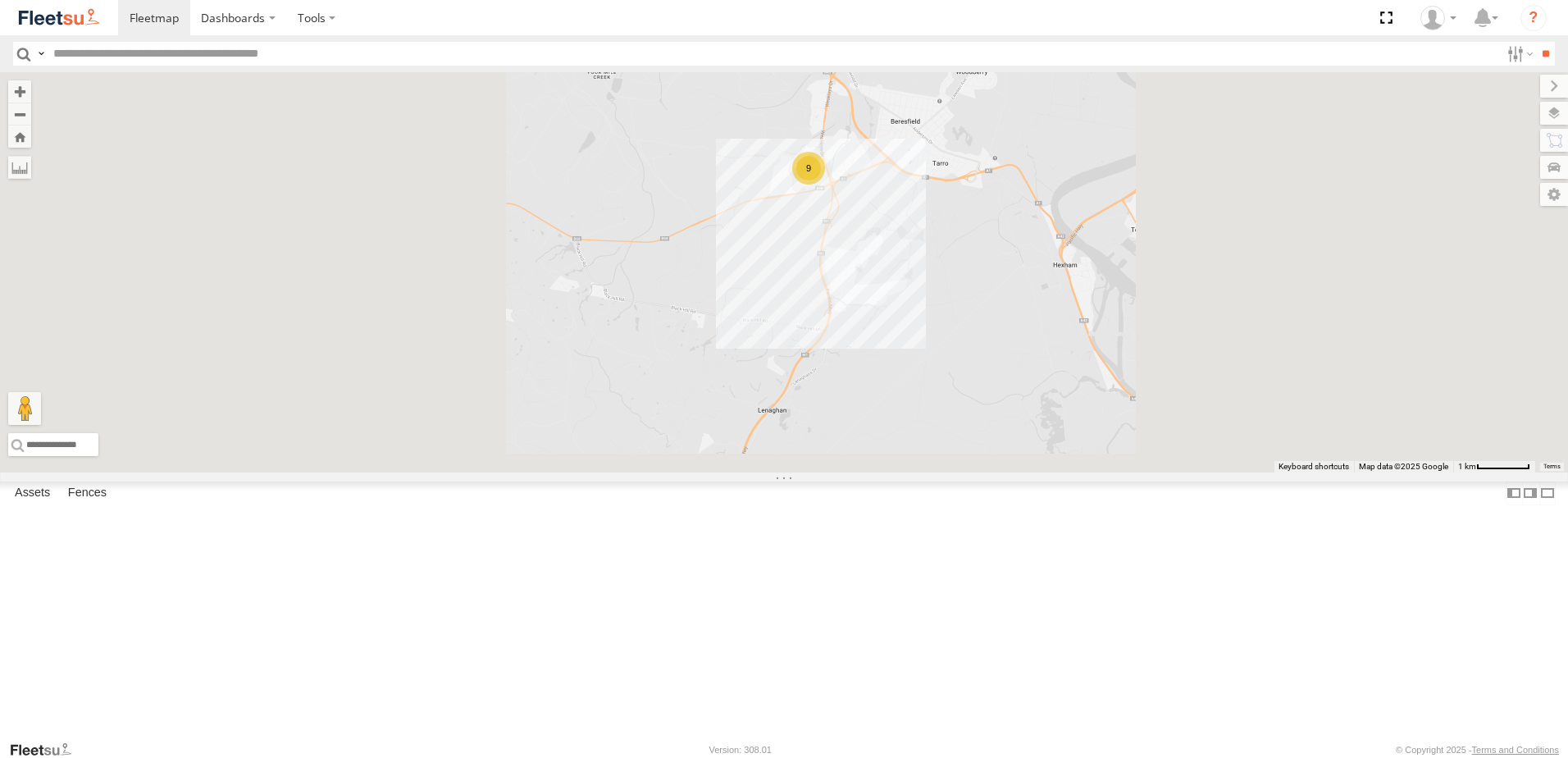
drag, startPoint x: 1129, startPoint y: 528, endPoint x: 935, endPoint y: 27, distance: 537.2
click at [935, 27] on body "Dashboards" at bounding box center [784, 379] width 1568 height 758
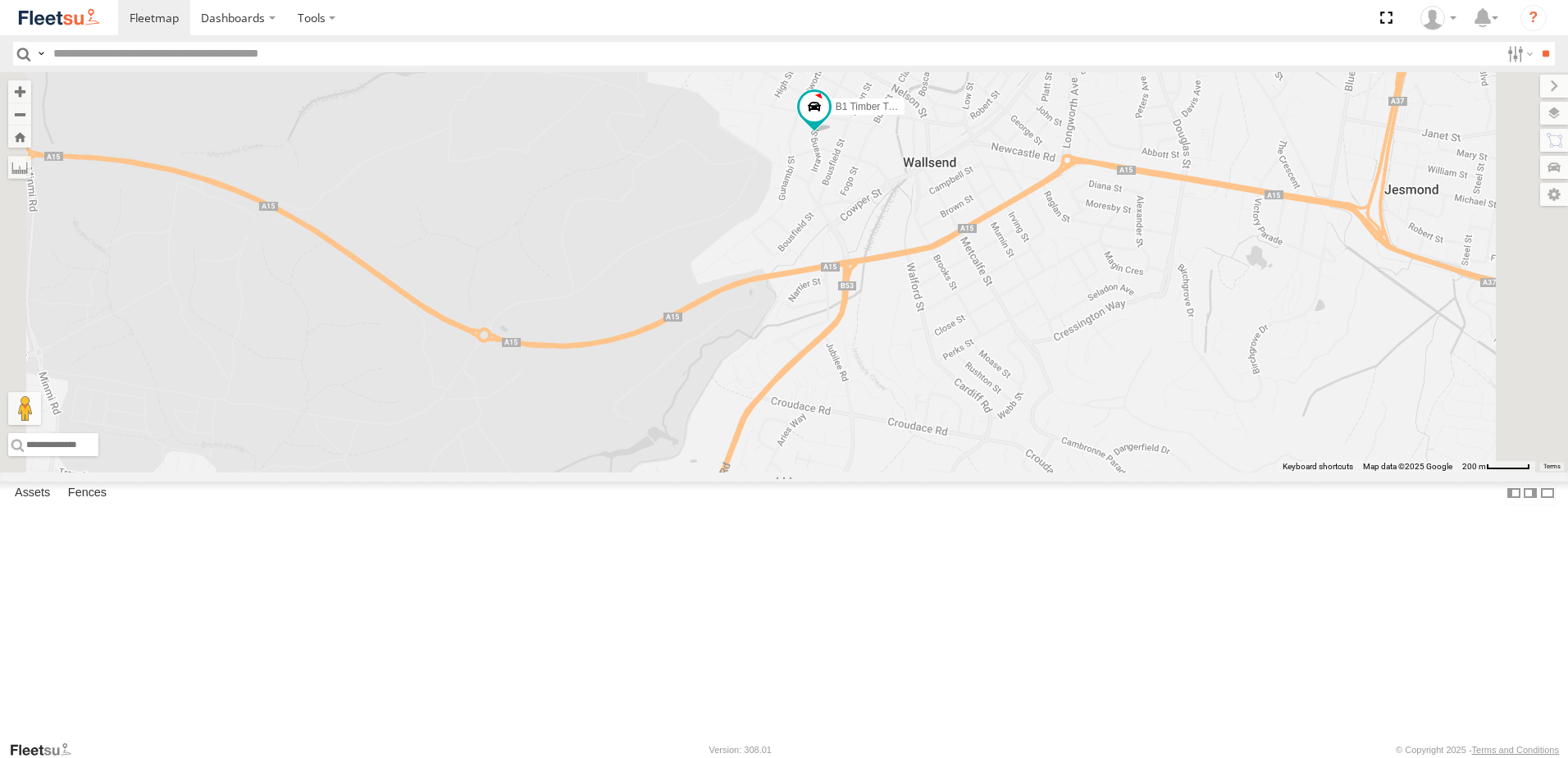
drag, startPoint x: 1018, startPoint y: 245, endPoint x: 1074, endPoint y: 284, distance: 68.2
click at [1074, 284] on div "C3 Timber Truck CX2 Express Ute B1 Timber Truck C2 Timber Truck Little Truck" at bounding box center [784, 272] width 1568 height 400
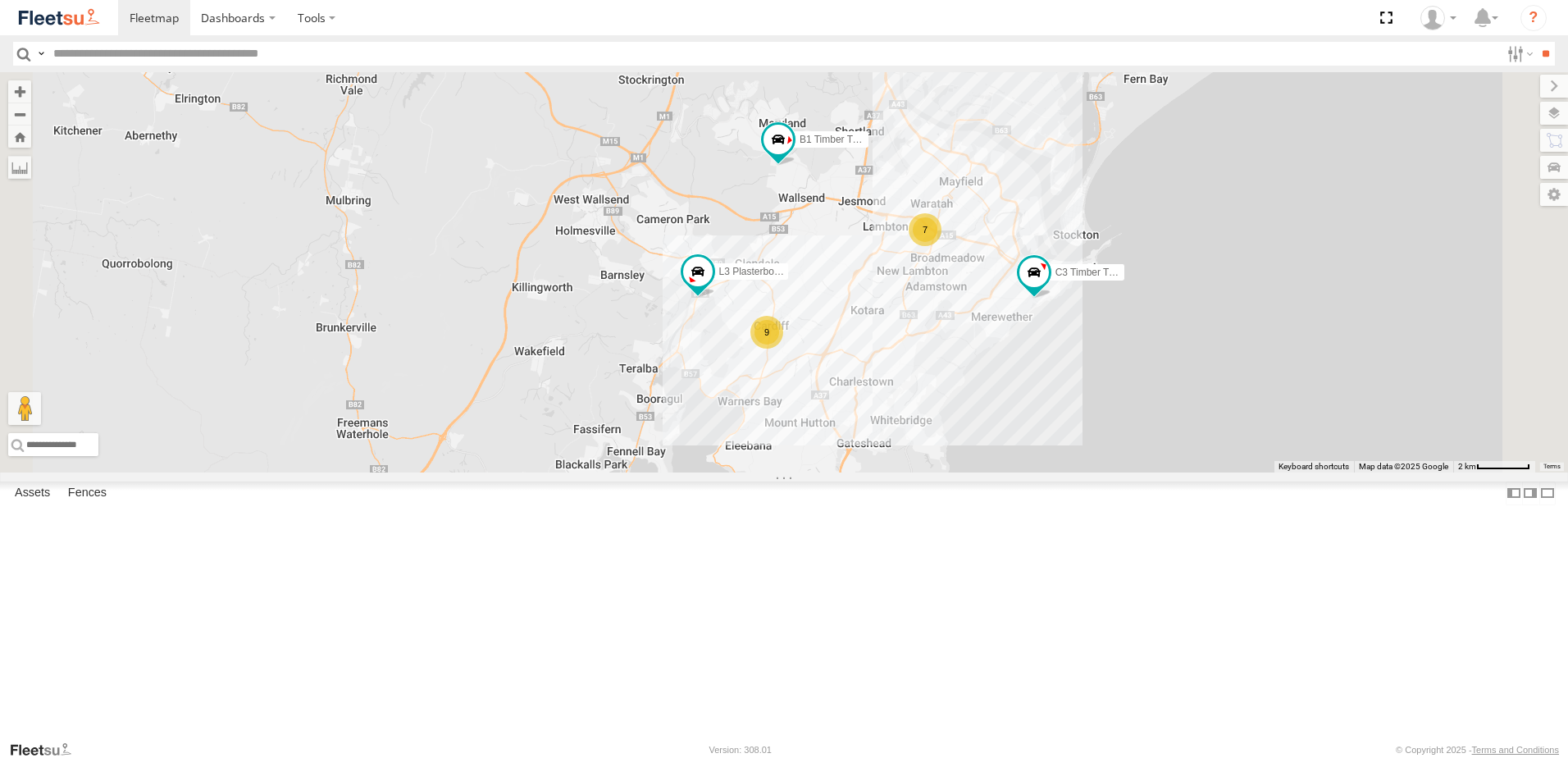
drag, startPoint x: 1212, startPoint y: 594, endPoint x: 1100, endPoint y: 422, distance: 205.3
click at [1100, 432] on div "7 2 7 9 C3 Timber Truck L3 Plasterboard Truck B1 Timber Truck" at bounding box center [784, 272] width 1568 height 400
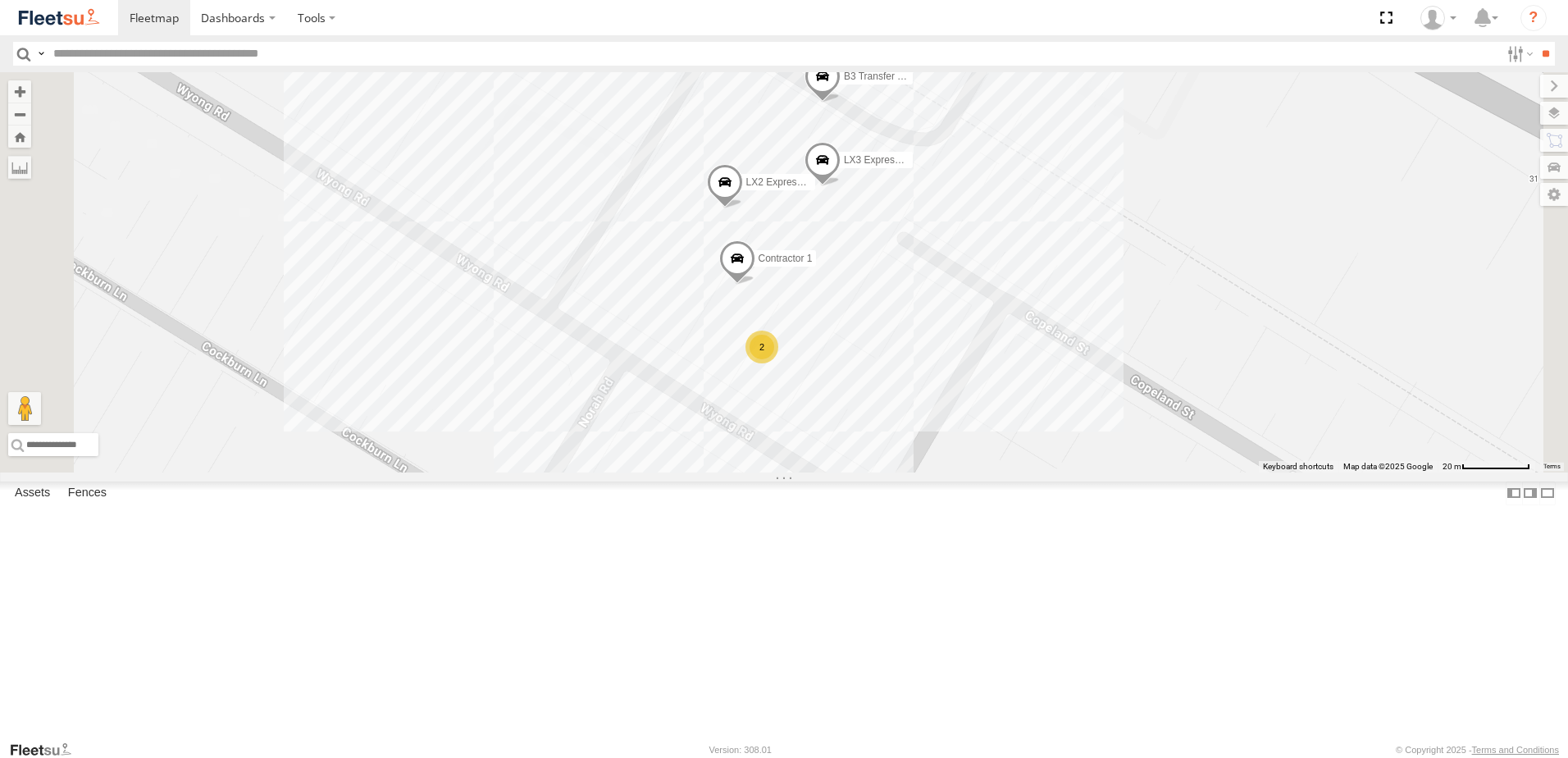
drag, startPoint x: 1128, startPoint y: 262, endPoint x: 1102, endPoint y: 391, distance: 131.6
click at [1102, 391] on div "C3 Timber Truck L3 Plasterboard Truck B1 Timber Truck Little Truck LX2 Express …" at bounding box center [784, 272] width 1568 height 400
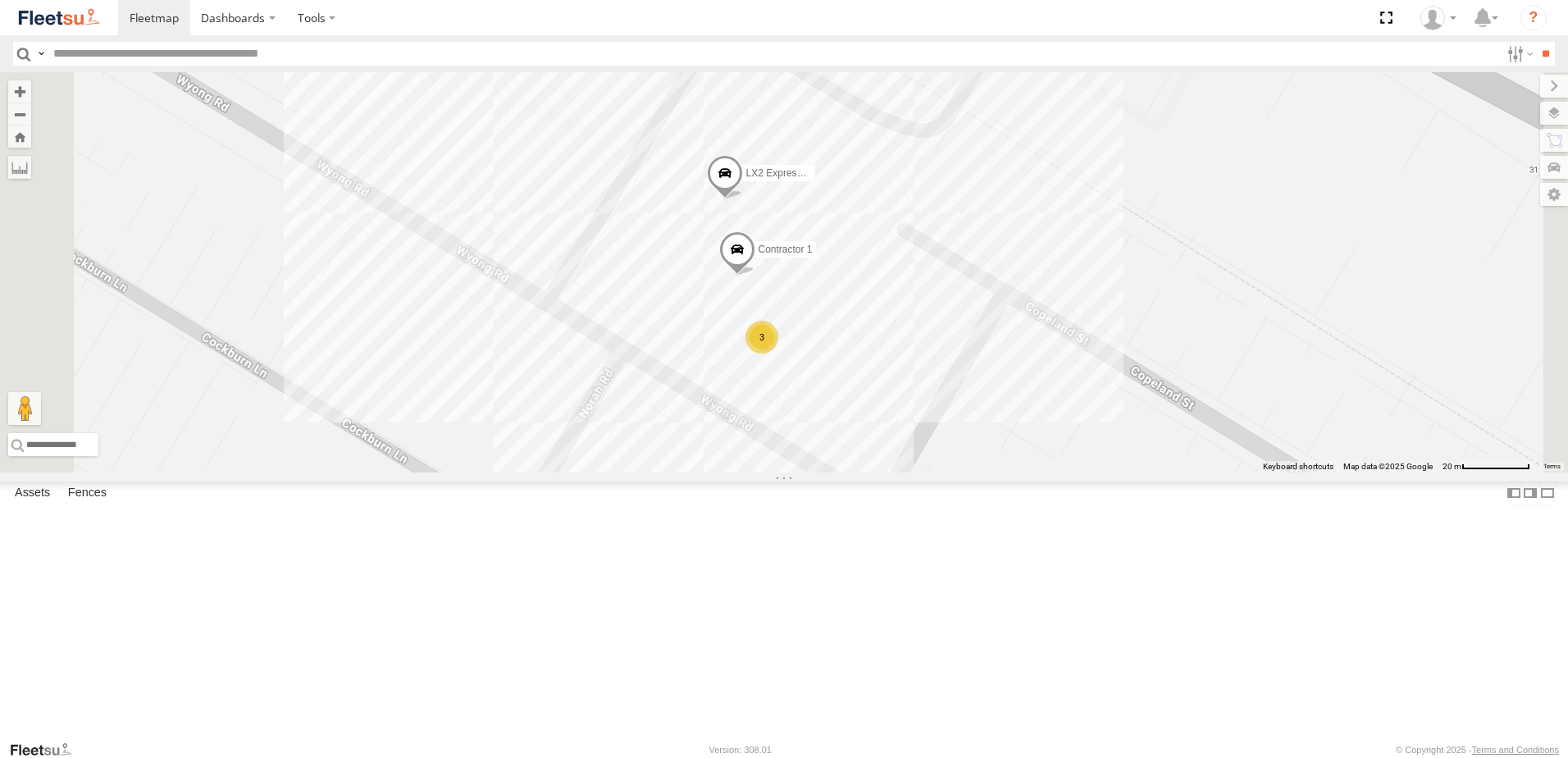
click at [1295, 348] on div "LX2 Express Ute B3 Transfer Truck LX3 Express Ute Contractor 1 3" at bounding box center [784, 272] width 1568 height 400
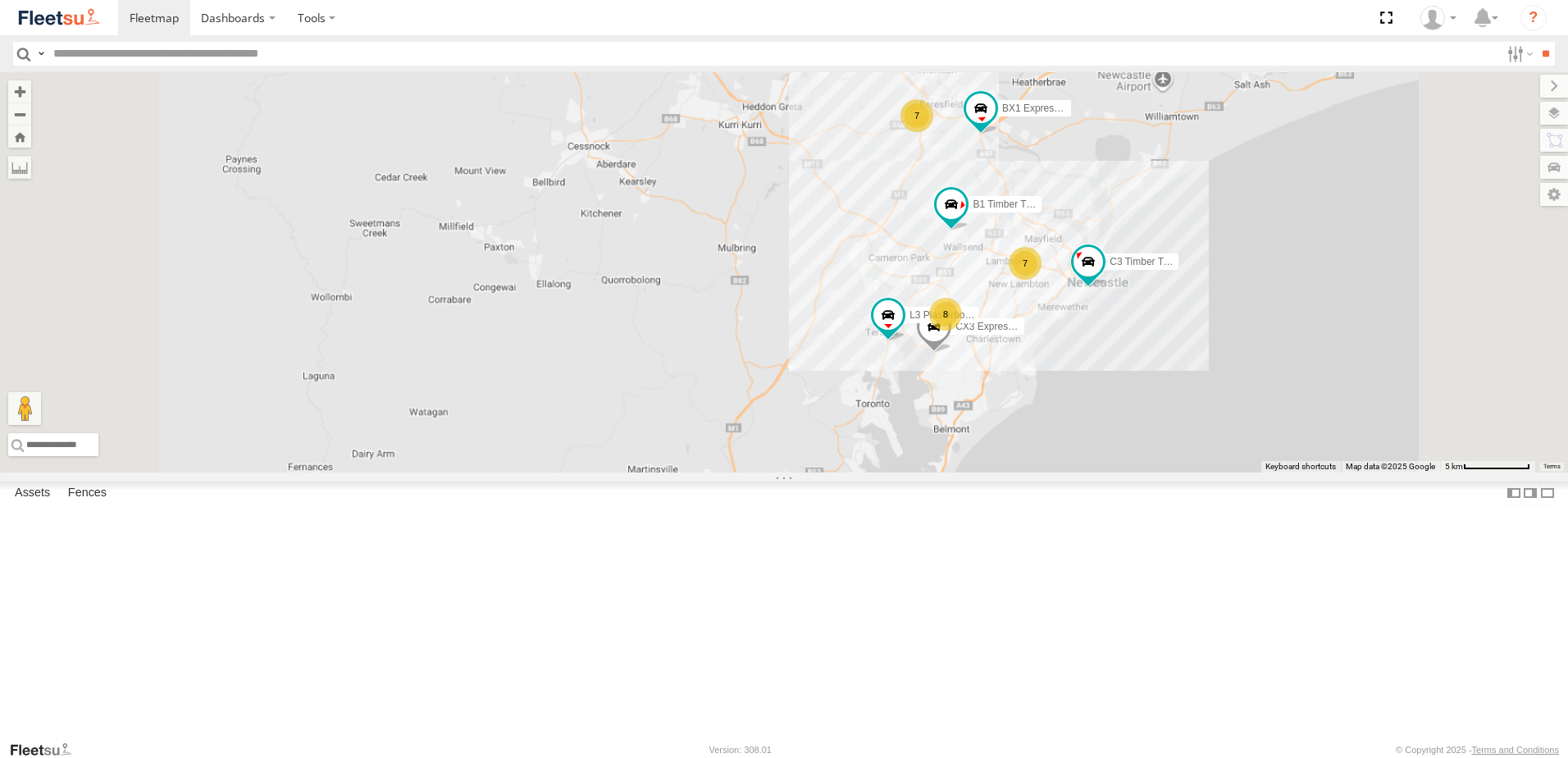
drag, startPoint x: 1206, startPoint y: 299, endPoint x: 1144, endPoint y: 385, distance: 106.0
click at [1144, 385] on div "7 BX1 Express Ute 7 8 C3 Timber Truck CX3 Express Ute L3 Plasterboard Truck BX2…" at bounding box center [784, 272] width 1568 height 400
